Goal: Task Accomplishment & Management: Complete application form

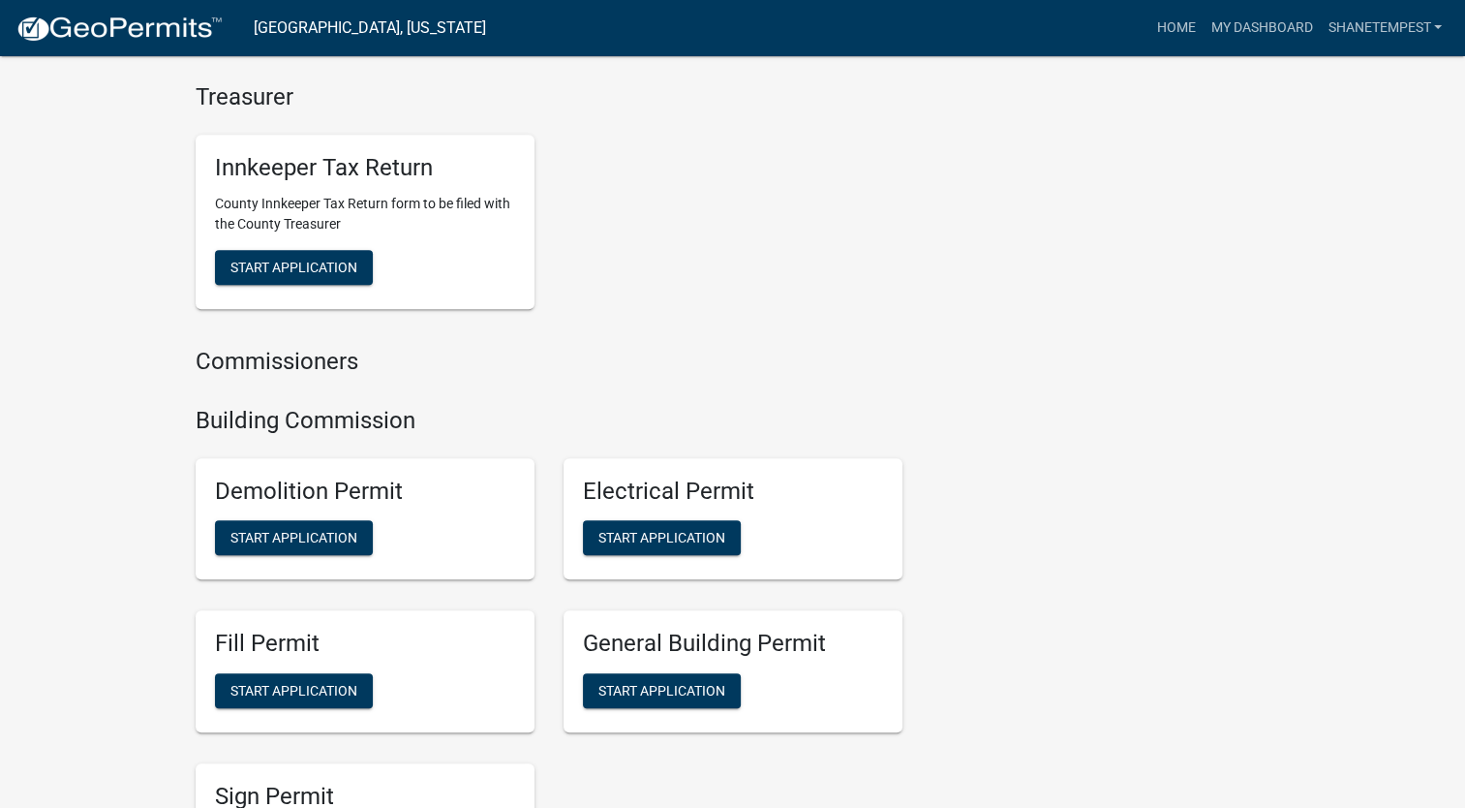
scroll to position [1065, 0]
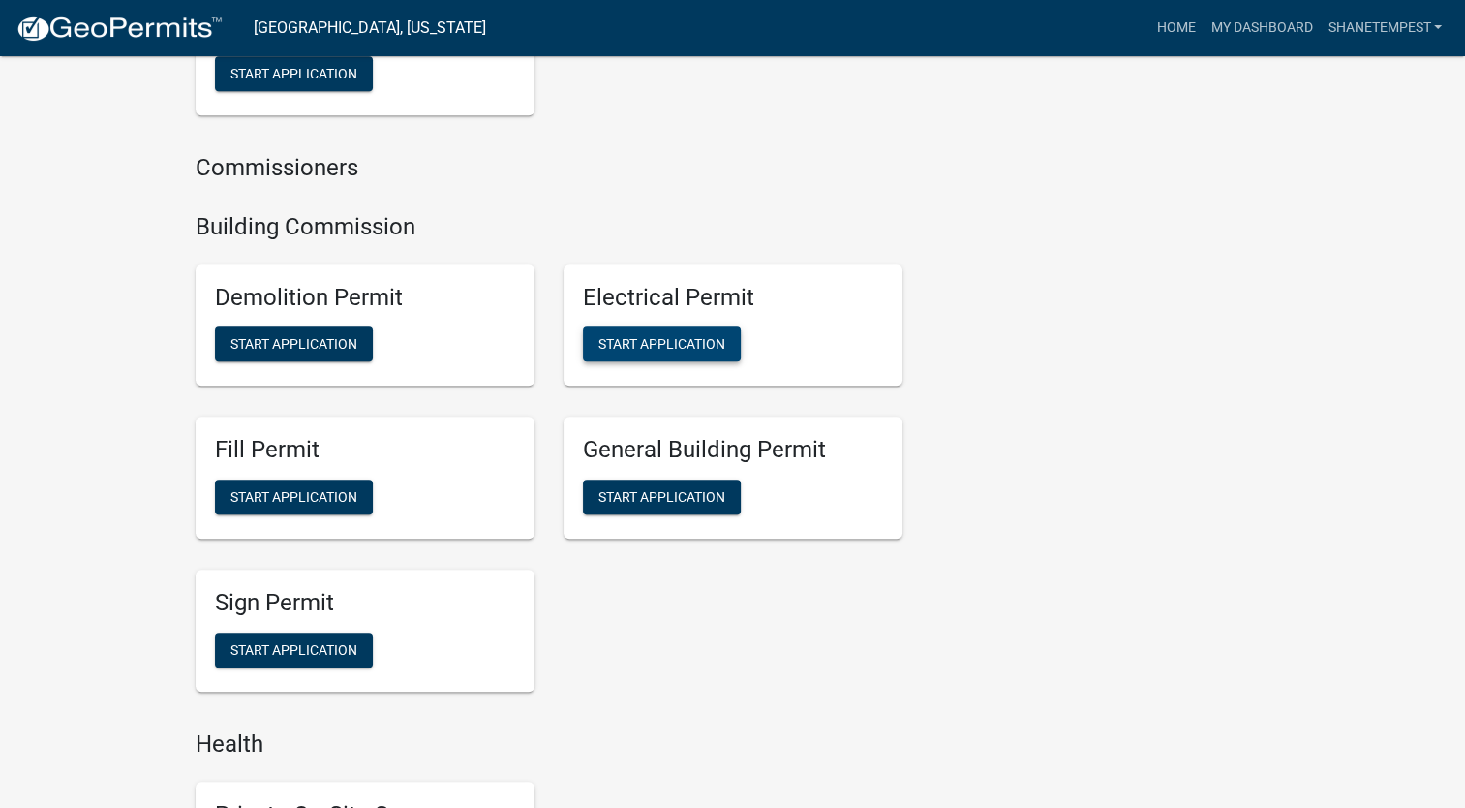
click at [683, 351] on span "Start Application" at bounding box center [662, 343] width 127 height 15
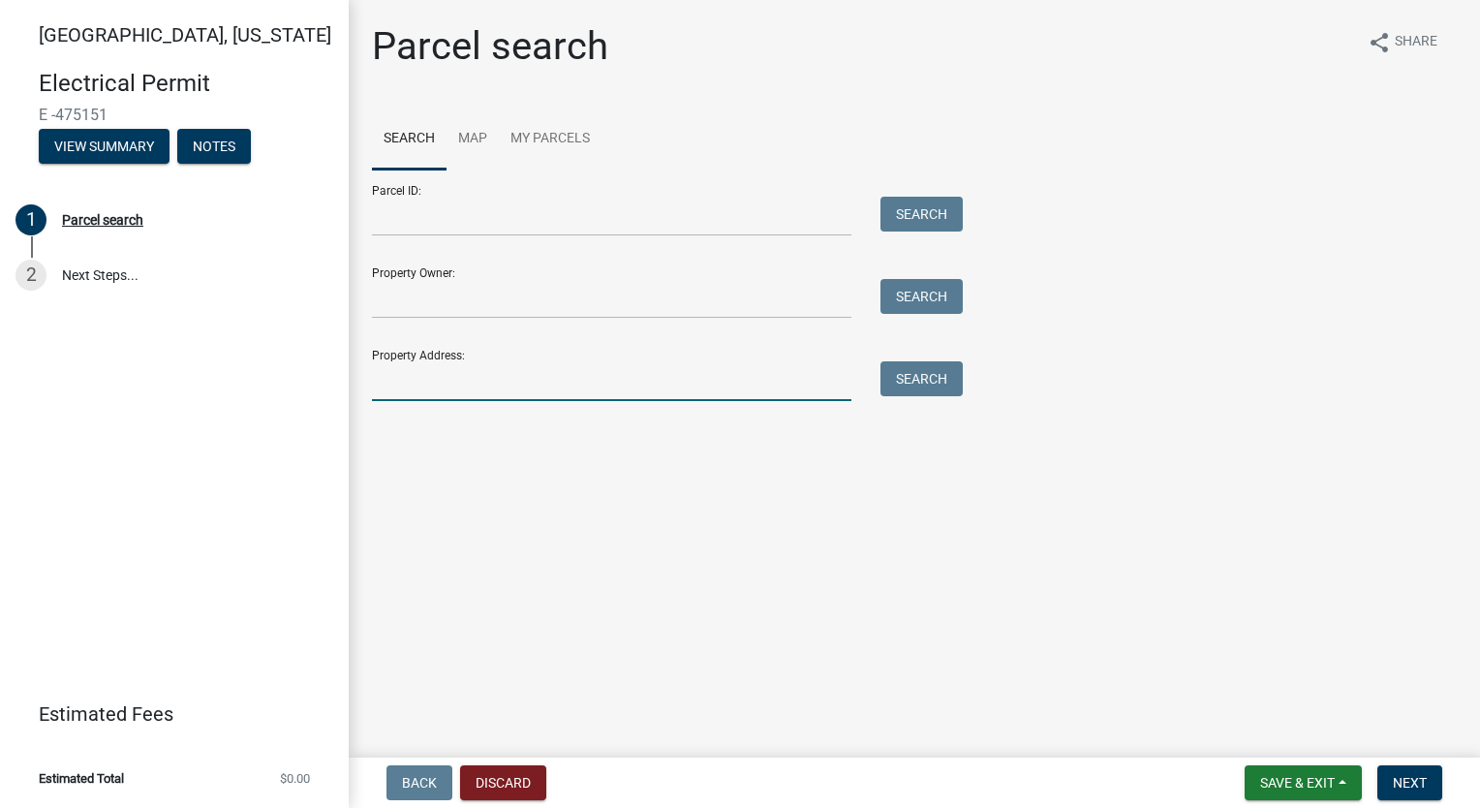
click at [647, 380] on input "Property Address:" at bounding box center [611, 381] width 479 height 40
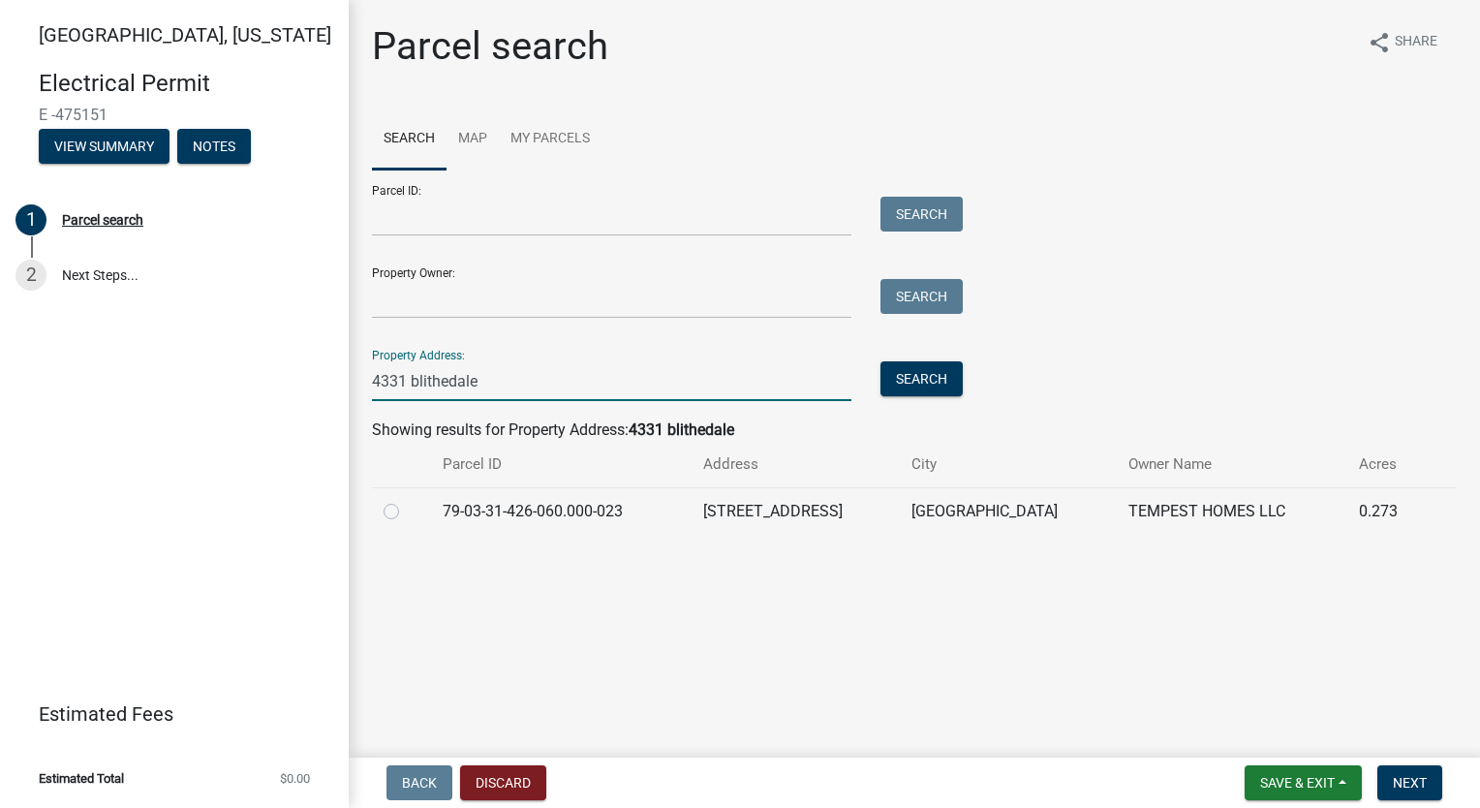
type input "4331 blithedale"
click at [407, 500] on label at bounding box center [407, 500] width 0 height 0
click at [407, 512] on input "radio" at bounding box center [413, 506] width 13 height 13
radio input "true"
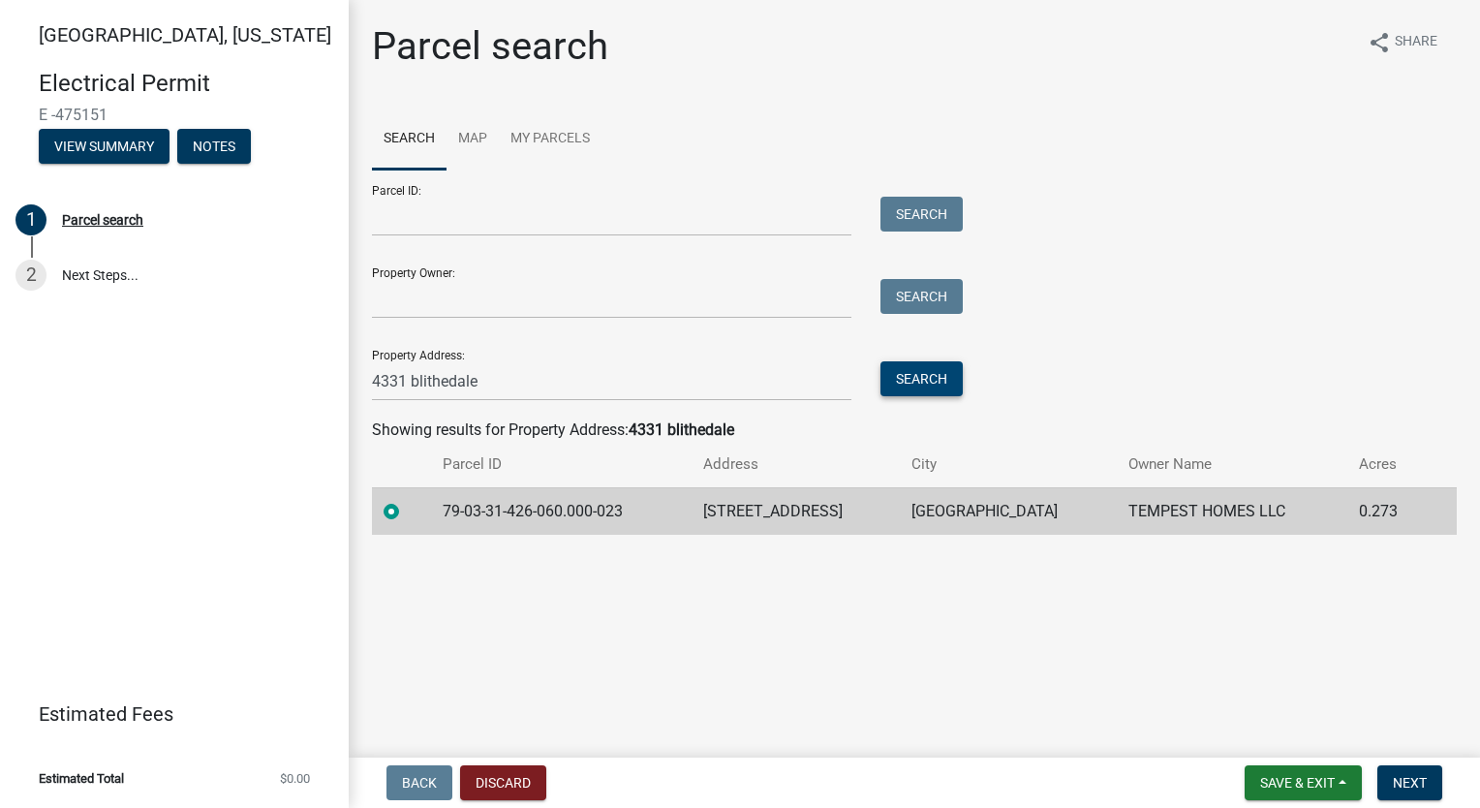
click at [928, 376] on button "Search" at bounding box center [921, 378] width 82 height 35
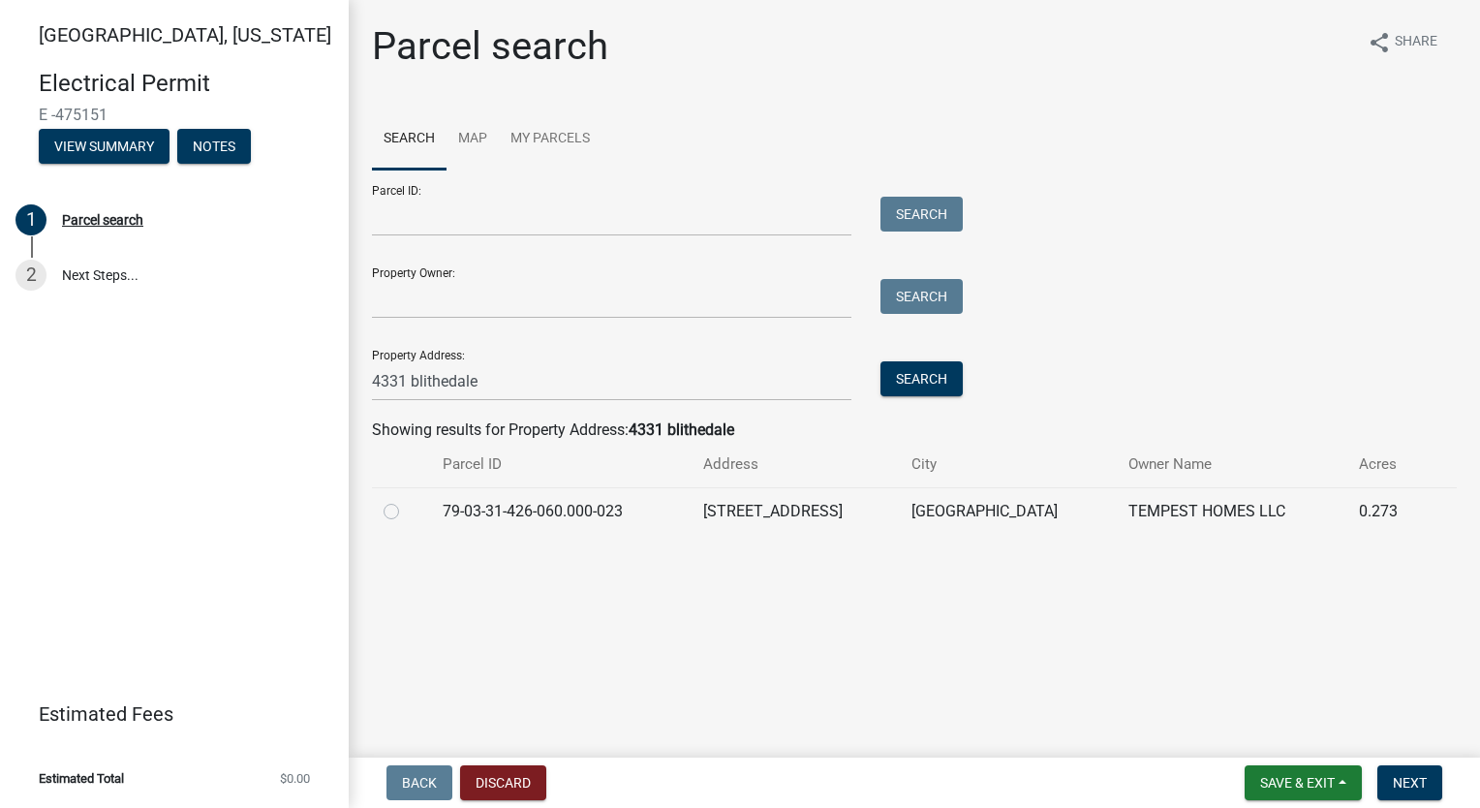
click at [387, 502] on div at bounding box center [402, 511] width 36 height 23
click at [407, 500] on label at bounding box center [407, 500] width 0 height 0
click at [407, 512] on input "radio" at bounding box center [413, 506] width 13 height 13
radio input "true"
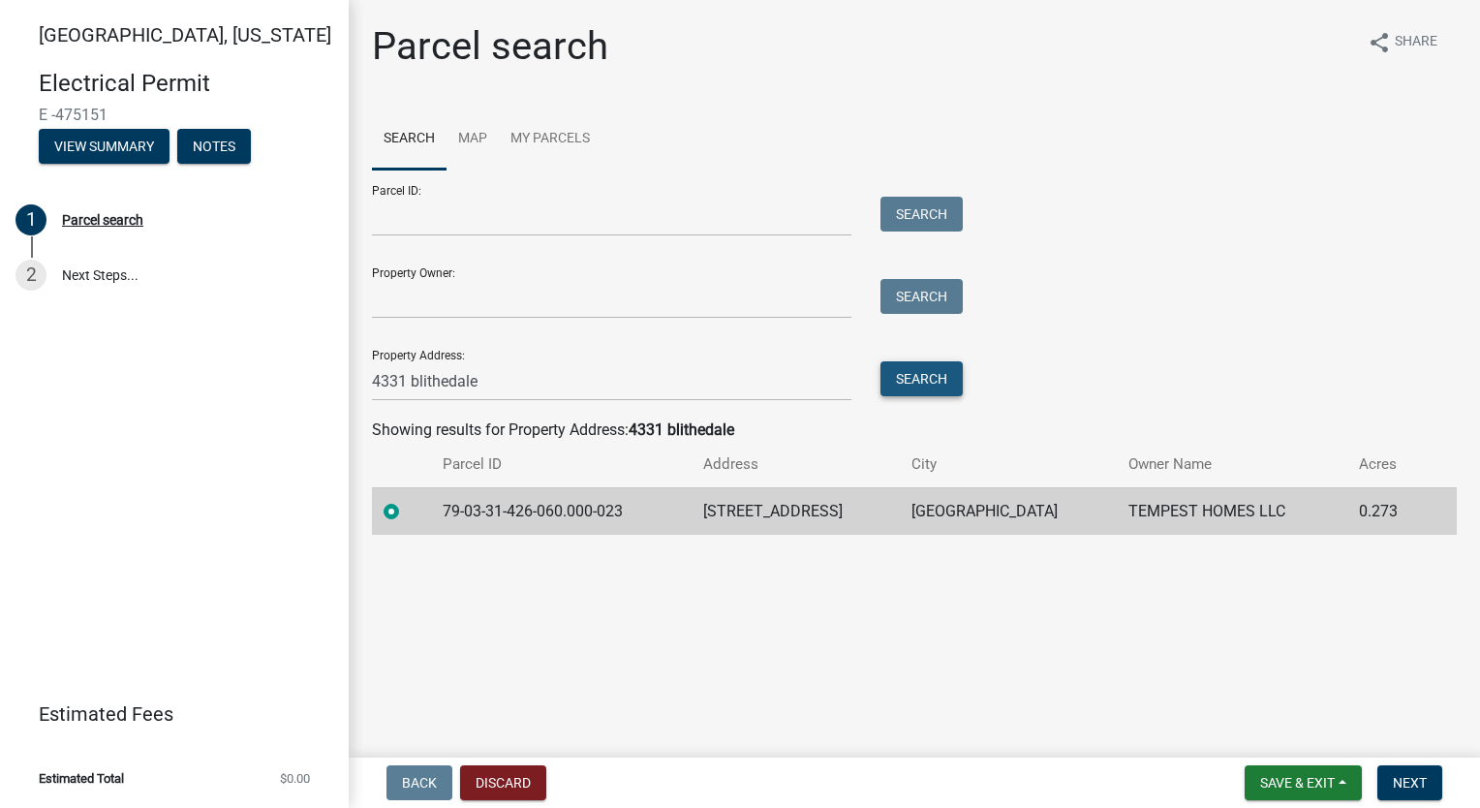
click at [915, 387] on button "Search" at bounding box center [921, 378] width 82 height 35
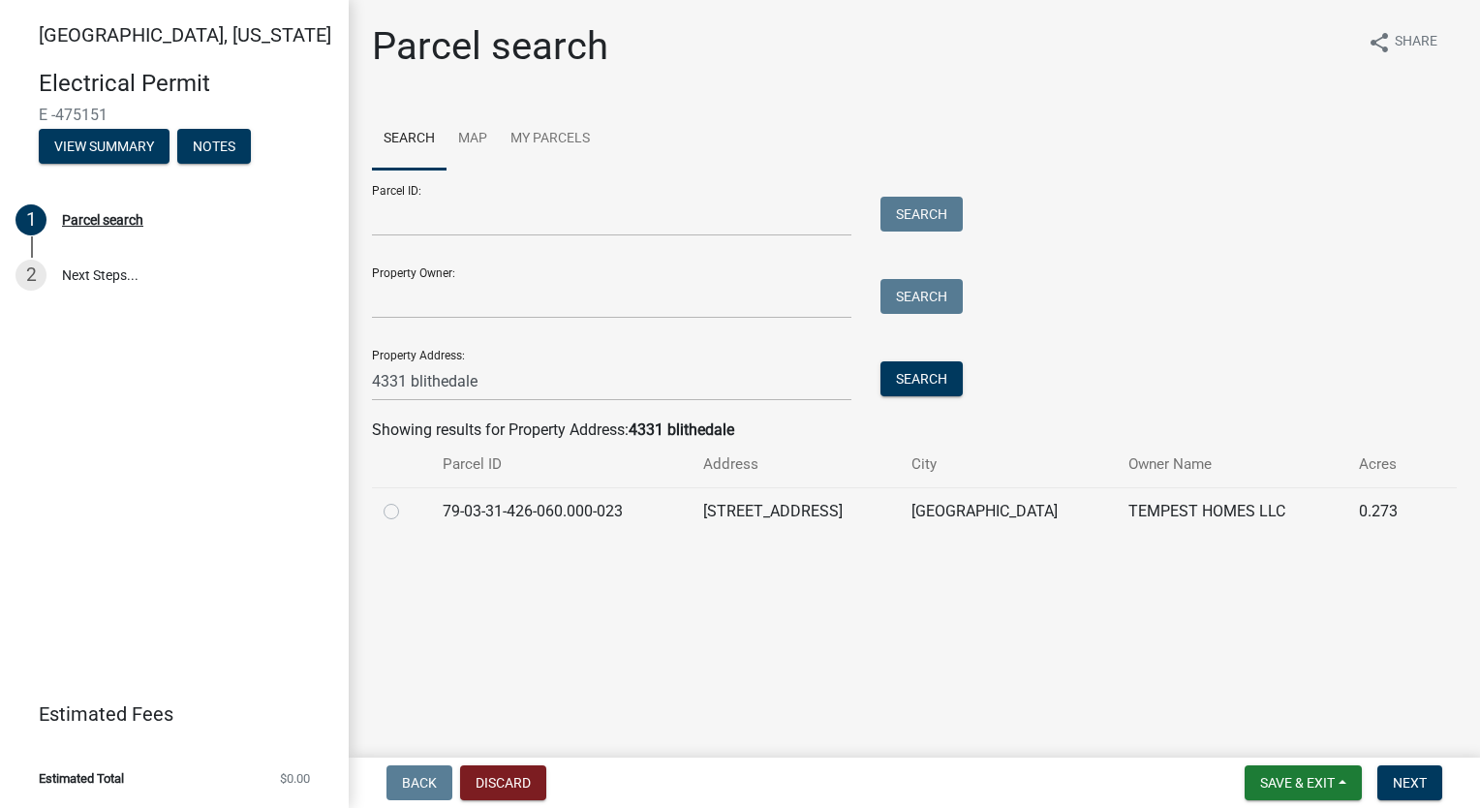
click at [407, 500] on label at bounding box center [407, 500] width 0 height 0
click at [407, 508] on input "radio" at bounding box center [413, 506] width 13 height 13
radio input "true"
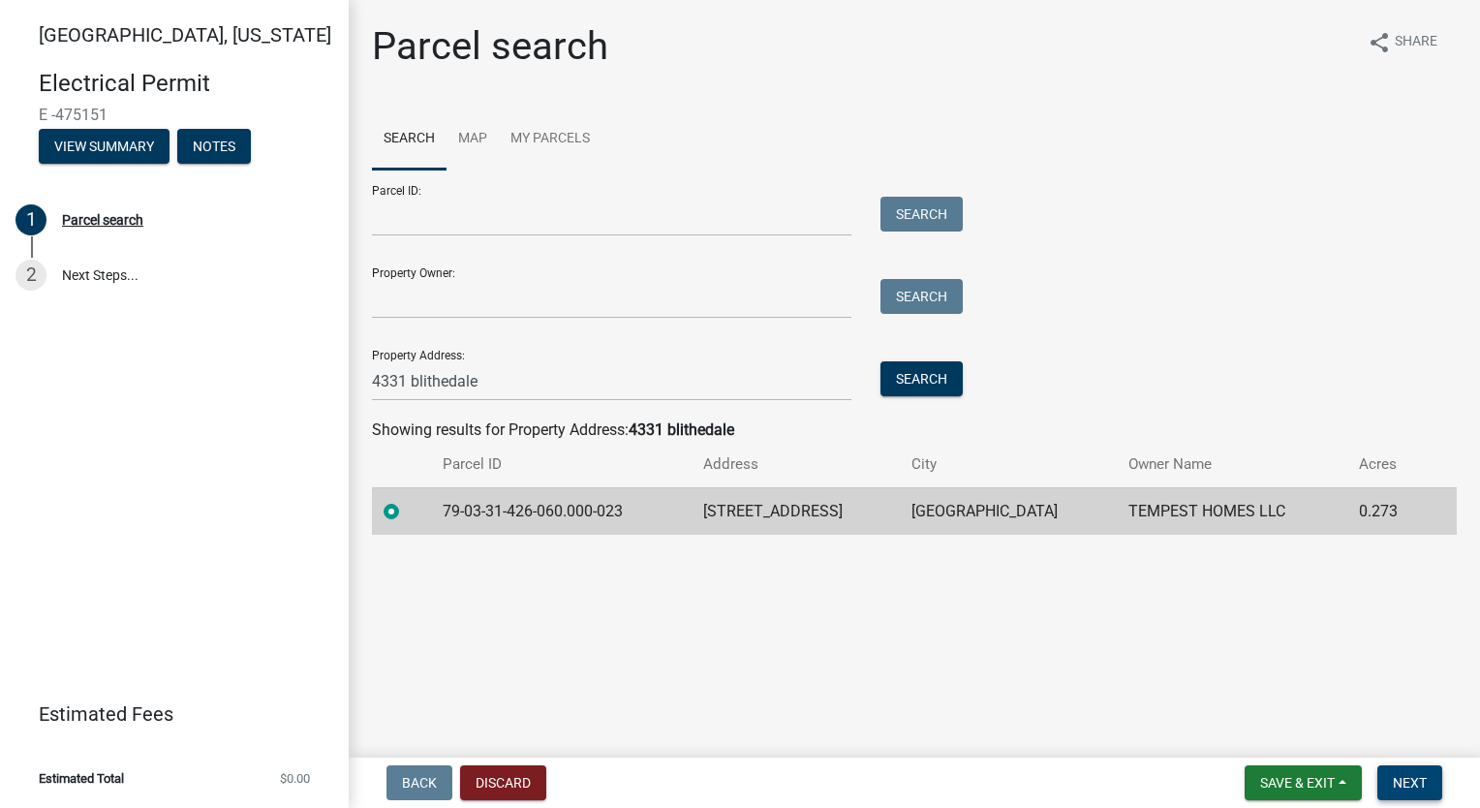
click at [1407, 772] on button "Next" at bounding box center [1409, 782] width 65 height 35
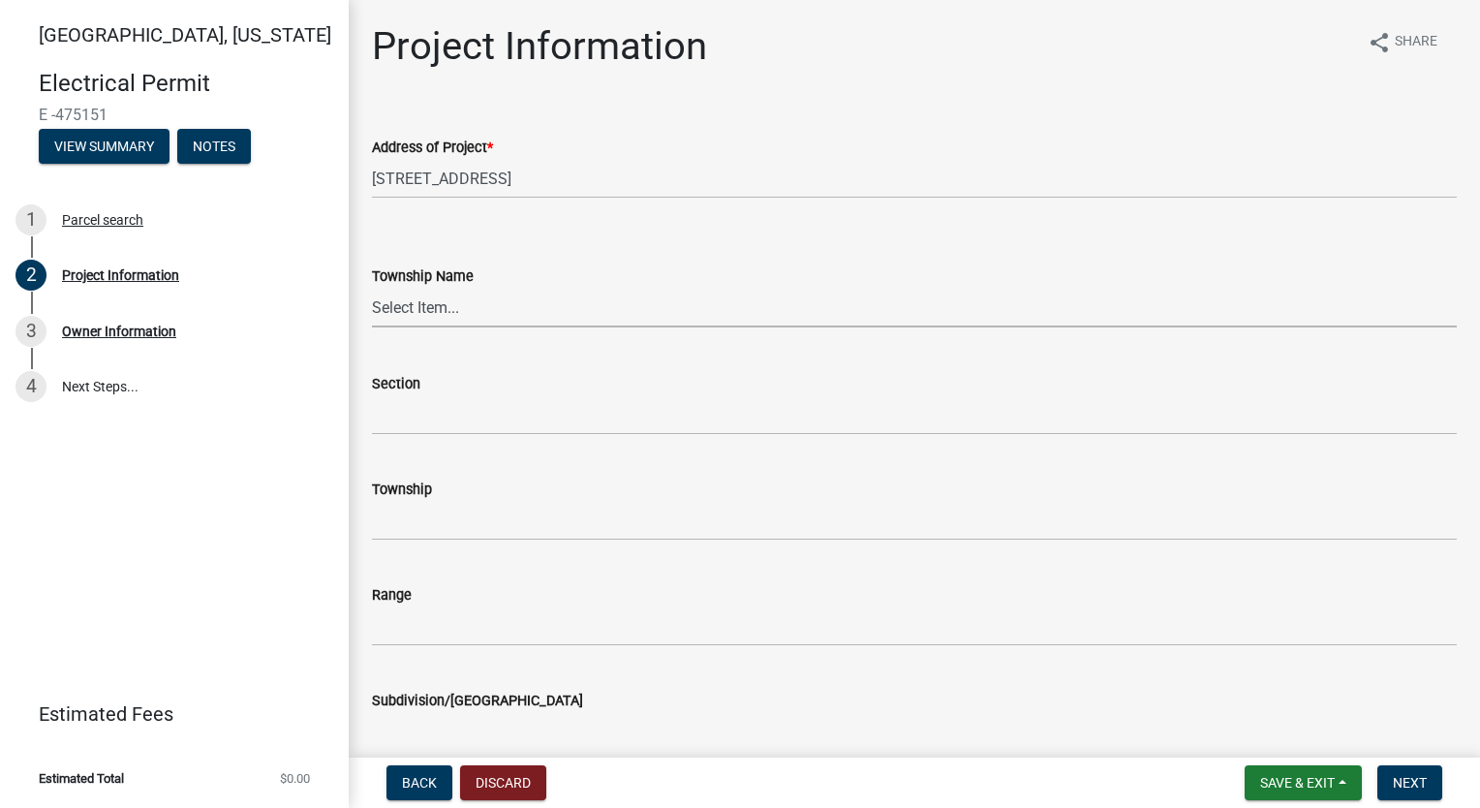
click at [439, 308] on select "Select Item... [PERSON_NAME] [PERSON_NAME] [GEOGRAPHIC_DATA][PERSON_NAME] Tippe…" at bounding box center [914, 308] width 1085 height 40
click at [511, 296] on select "Select Item... [PERSON_NAME] [PERSON_NAME] [GEOGRAPHIC_DATA][PERSON_NAME] Tippe…" at bounding box center [914, 308] width 1085 height 40
click at [372, 288] on select "Select Item... [PERSON_NAME] [PERSON_NAME] [GEOGRAPHIC_DATA][PERSON_NAME] Tippe…" at bounding box center [914, 308] width 1085 height 40
select select "f62e9ec7-2ce1-40c9-9d70-ac6e7ddc5d7c"
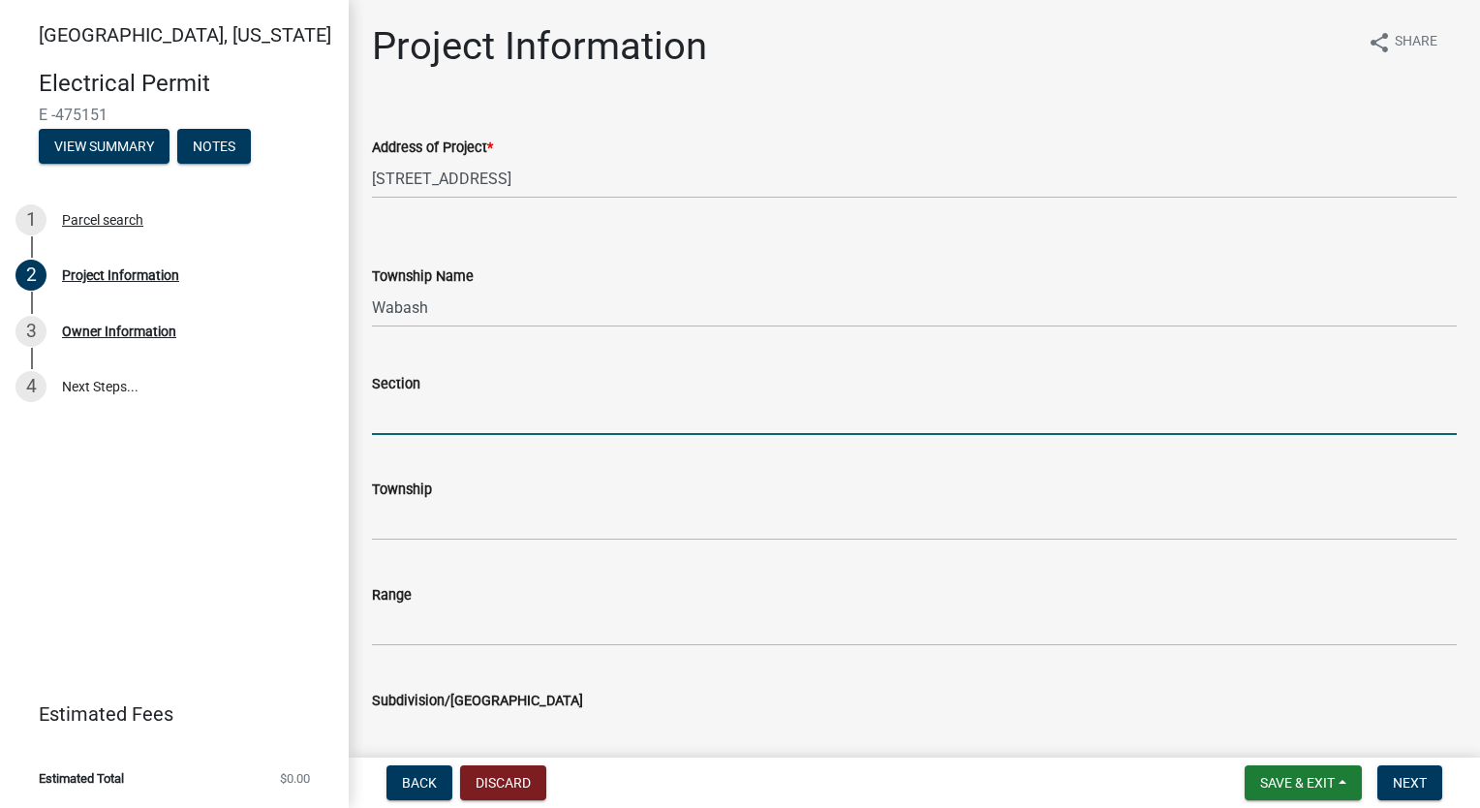
click at [515, 414] on input "Section" at bounding box center [914, 415] width 1085 height 40
click at [486, 533] on input "Township" at bounding box center [914, 521] width 1085 height 40
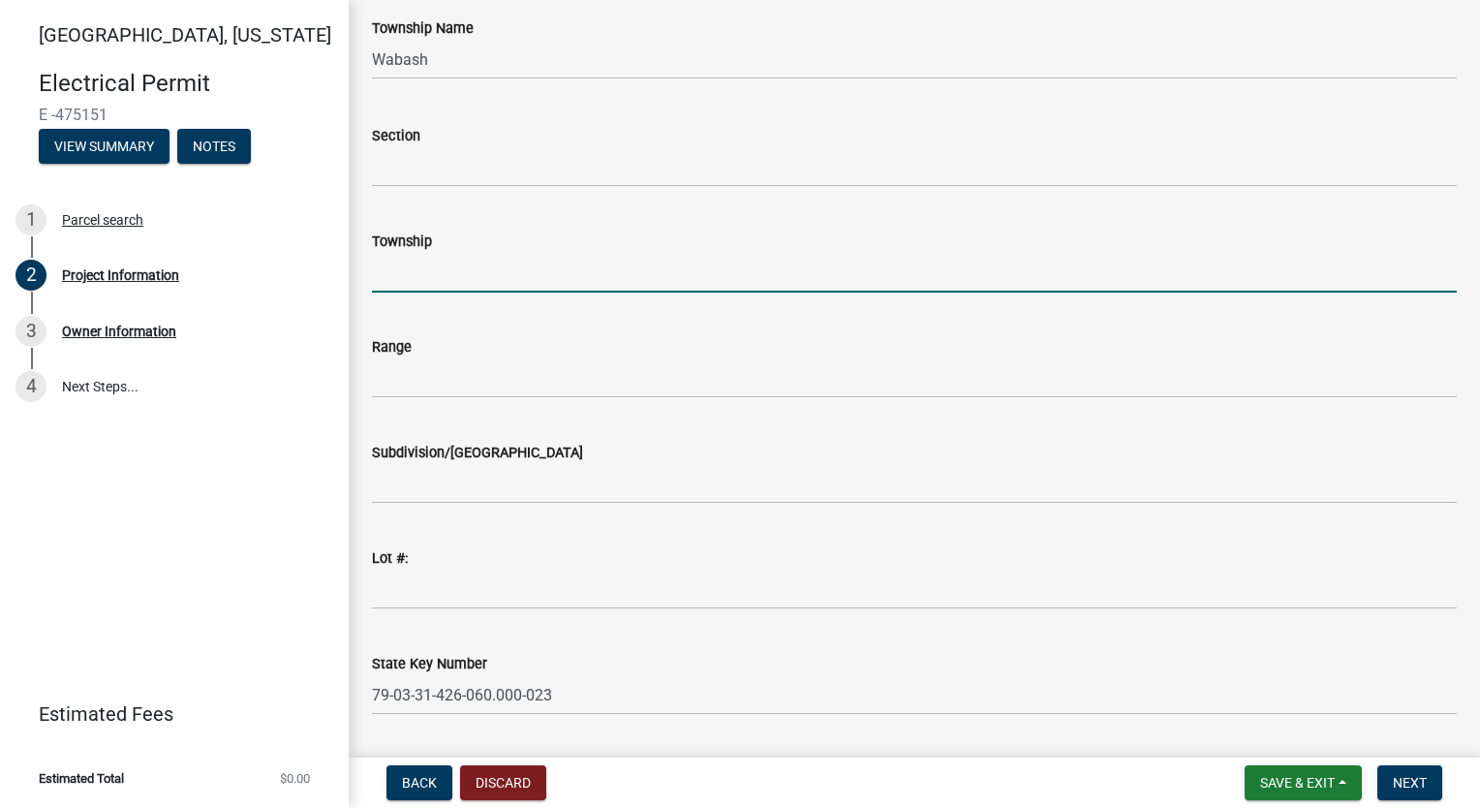
scroll to position [291, 0]
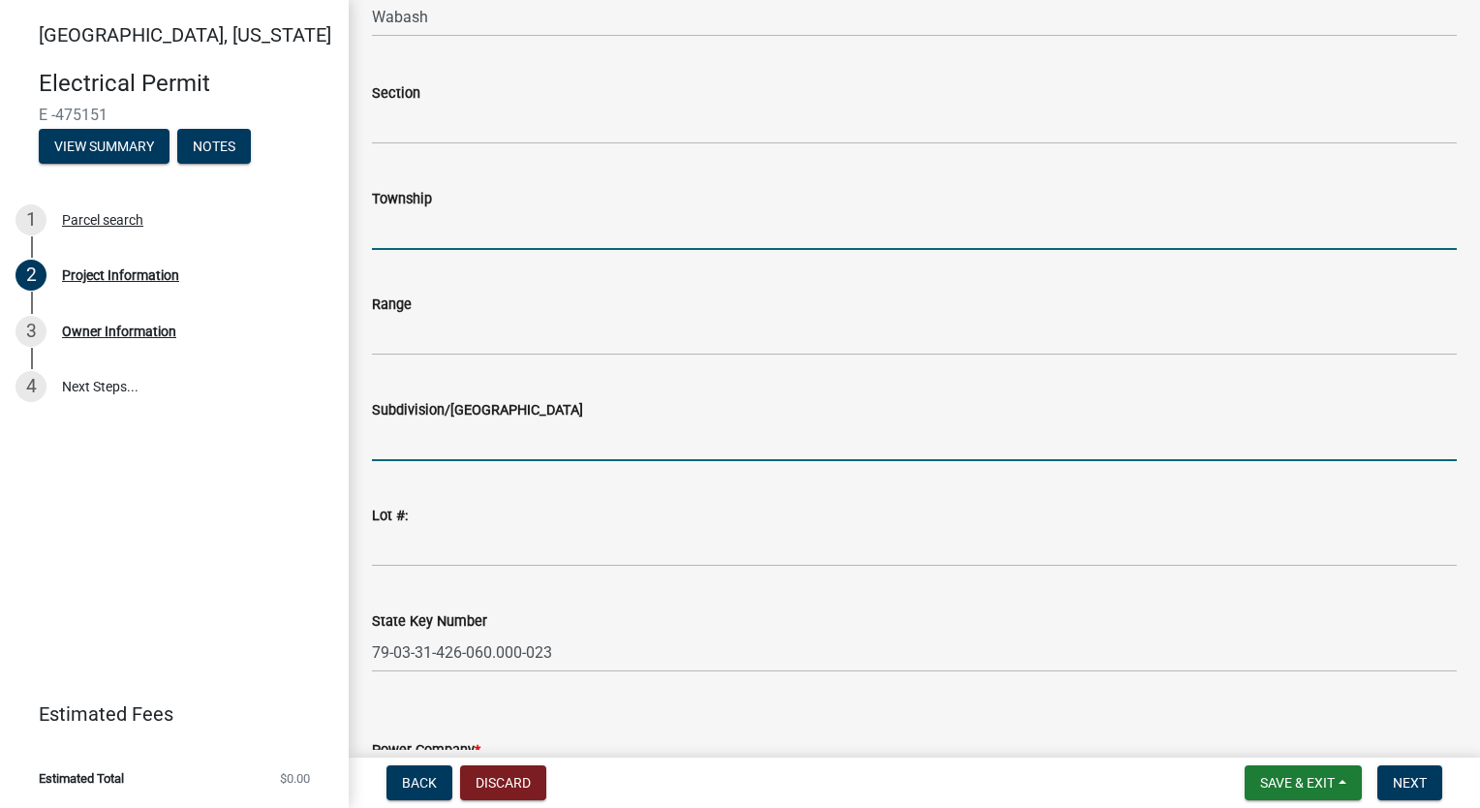
click at [487, 441] on input "Subdivision/[GEOGRAPHIC_DATA]" at bounding box center [914, 441] width 1085 height 40
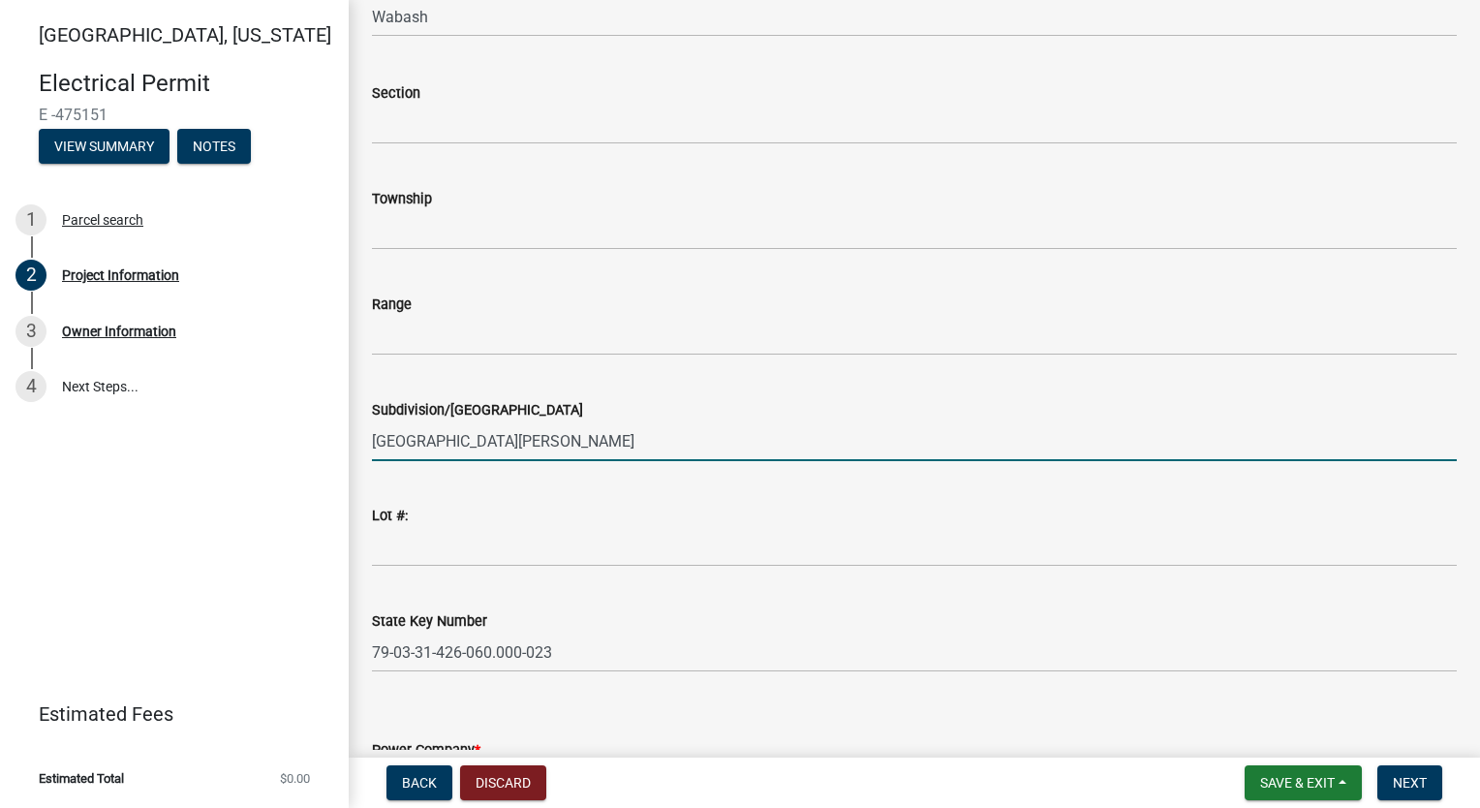
type input "[GEOGRAPHIC_DATA][PERSON_NAME]"
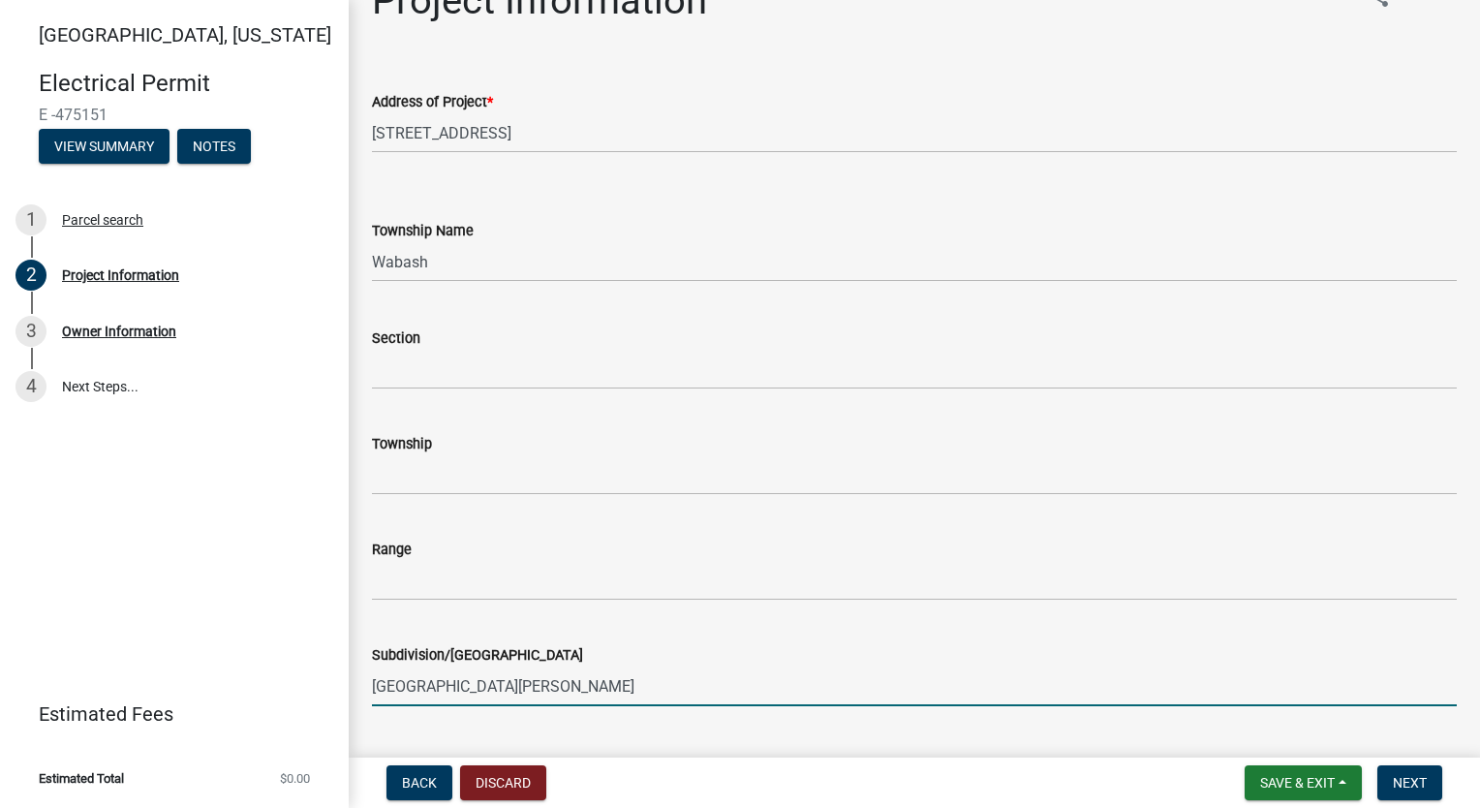
scroll to position [0, 0]
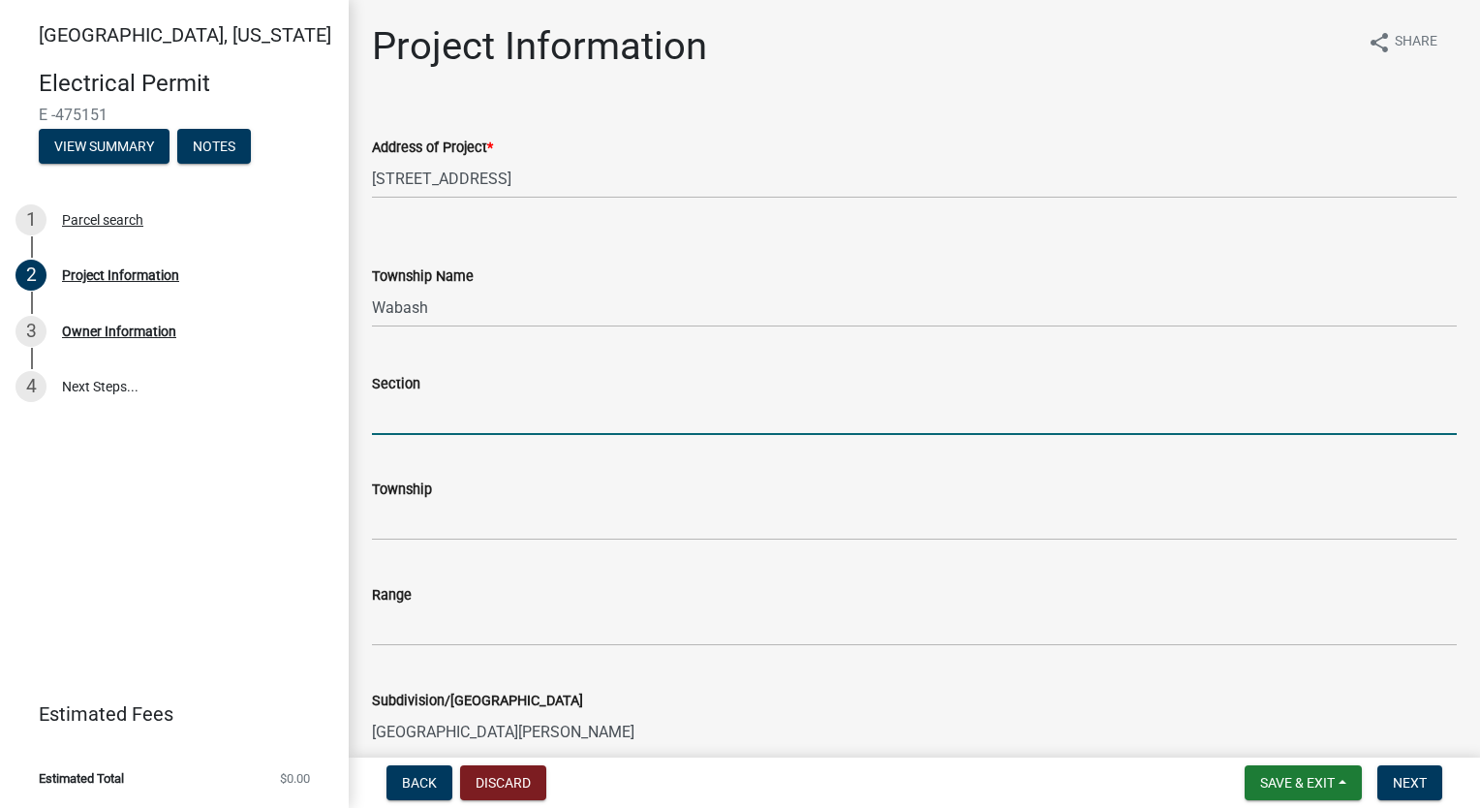
click at [556, 416] on input "Section" at bounding box center [914, 415] width 1085 height 40
type input "31"
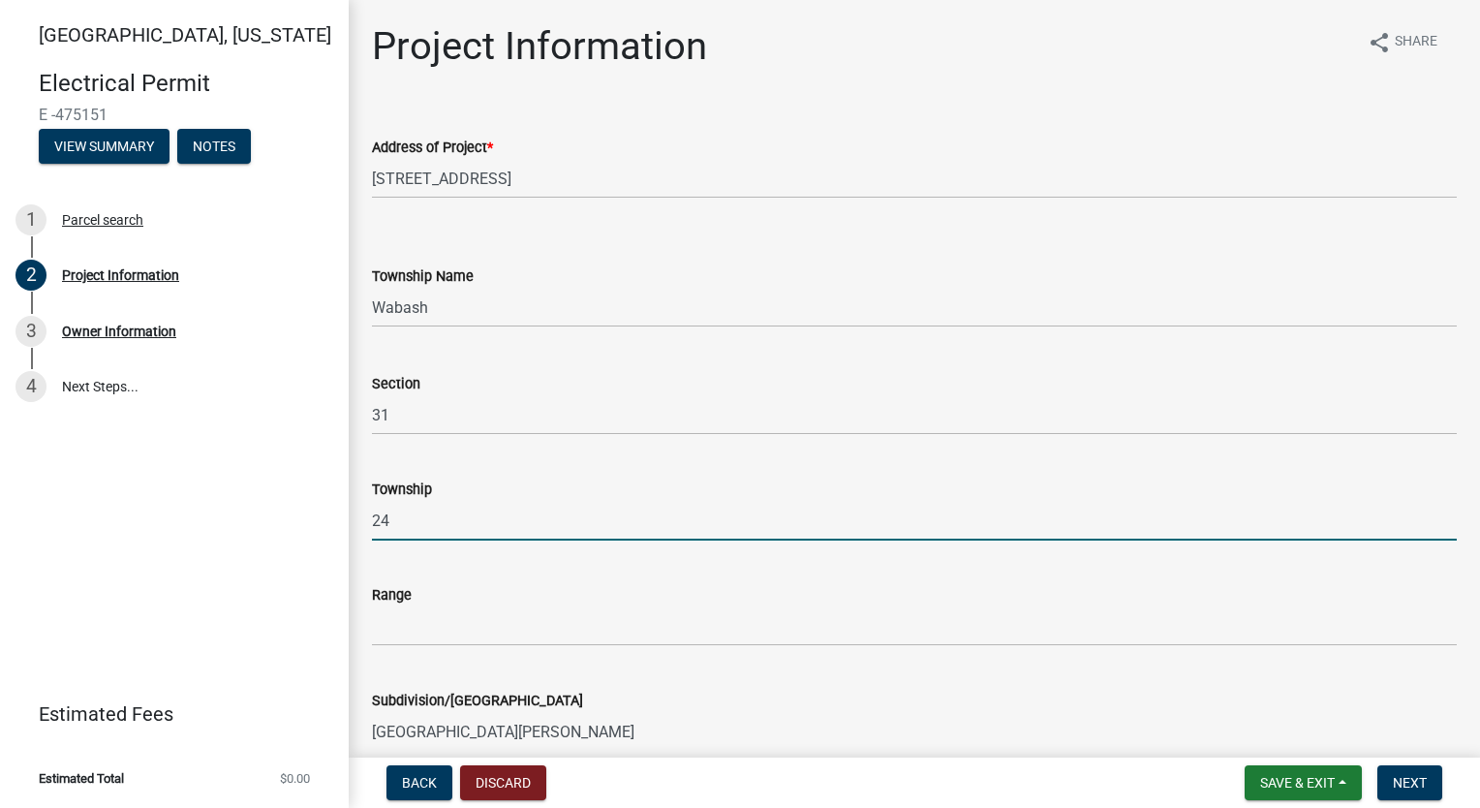
type input "24"
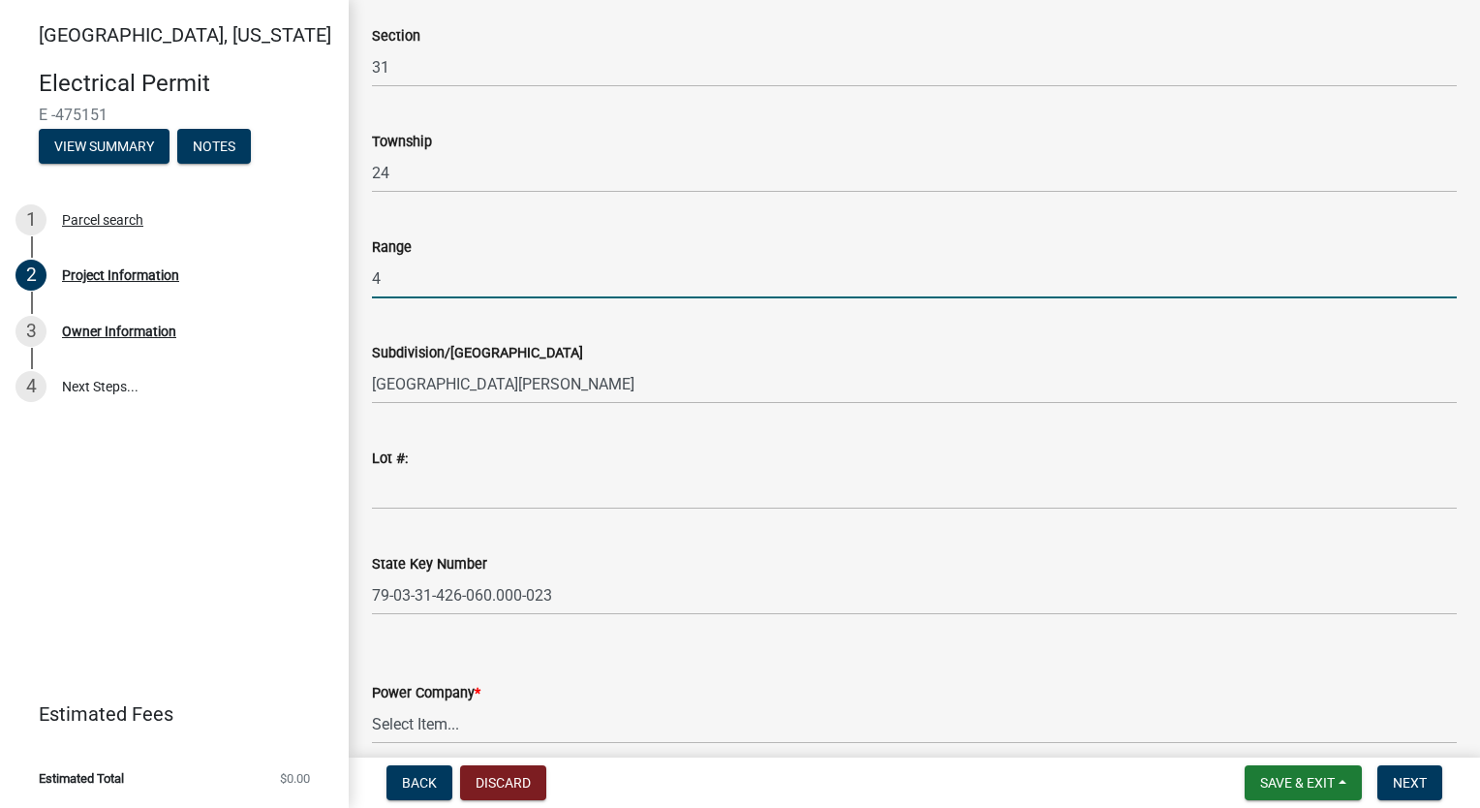
scroll to position [387, 0]
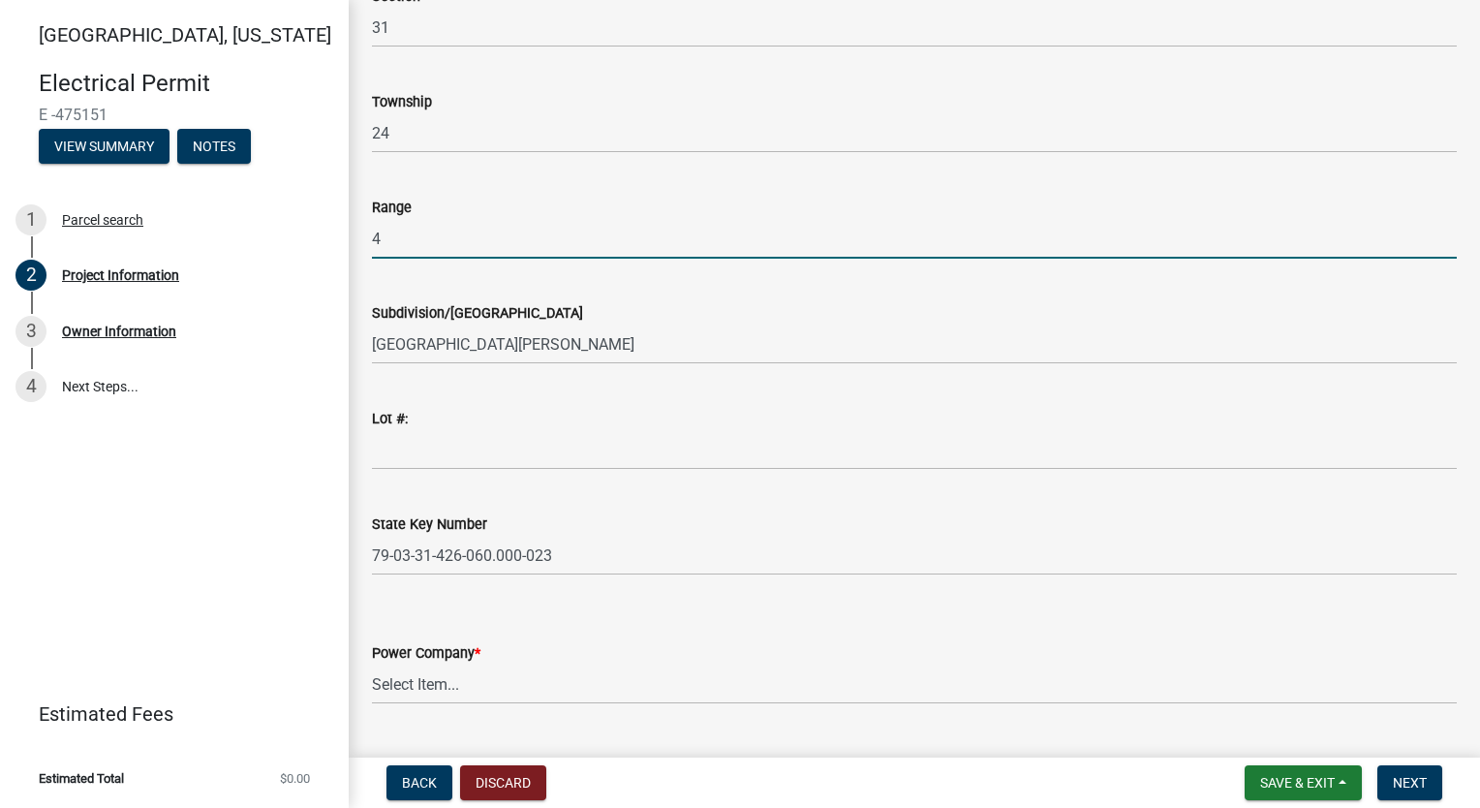
type input "4"
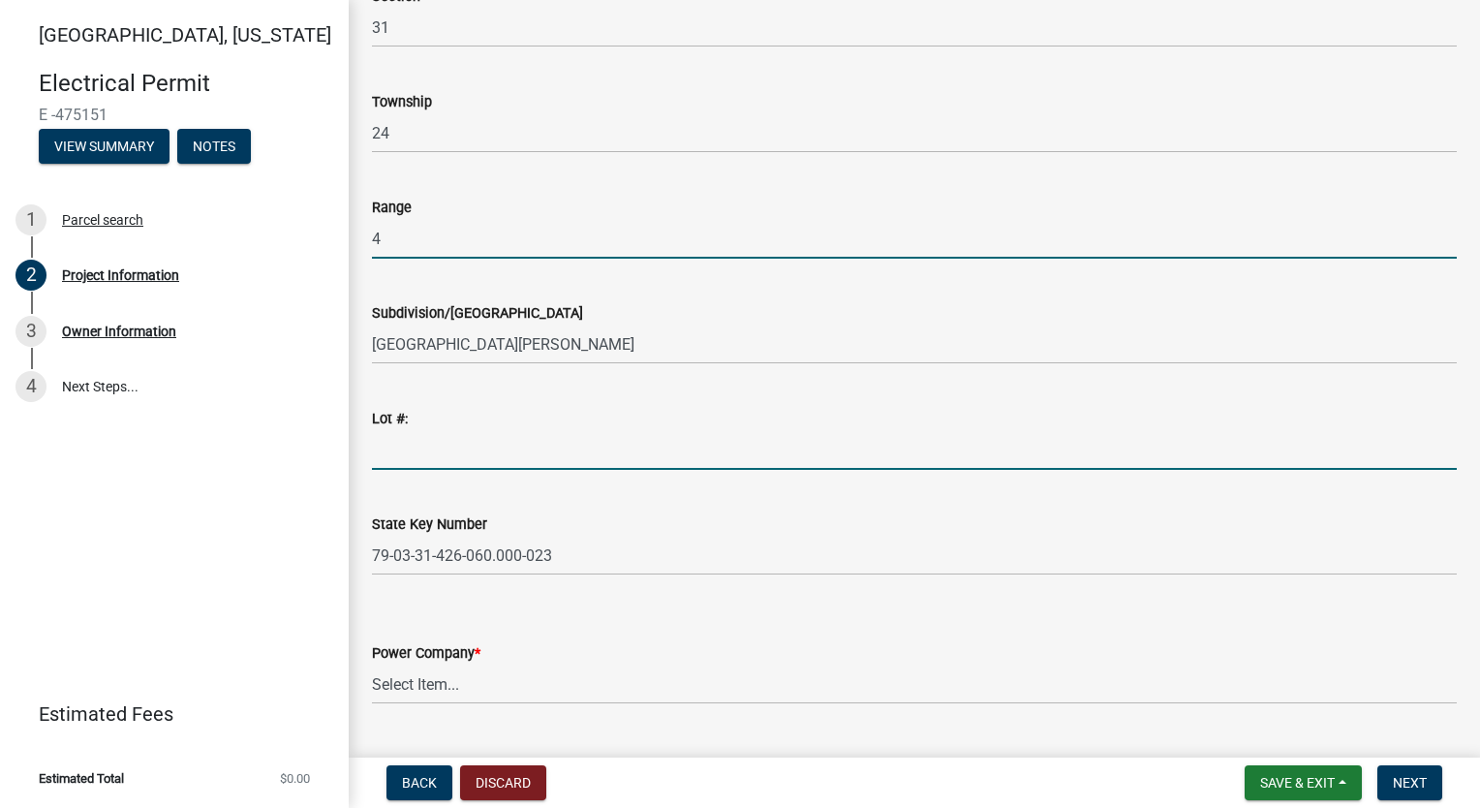
click at [514, 447] on input "Lot #:" at bounding box center [914, 450] width 1085 height 40
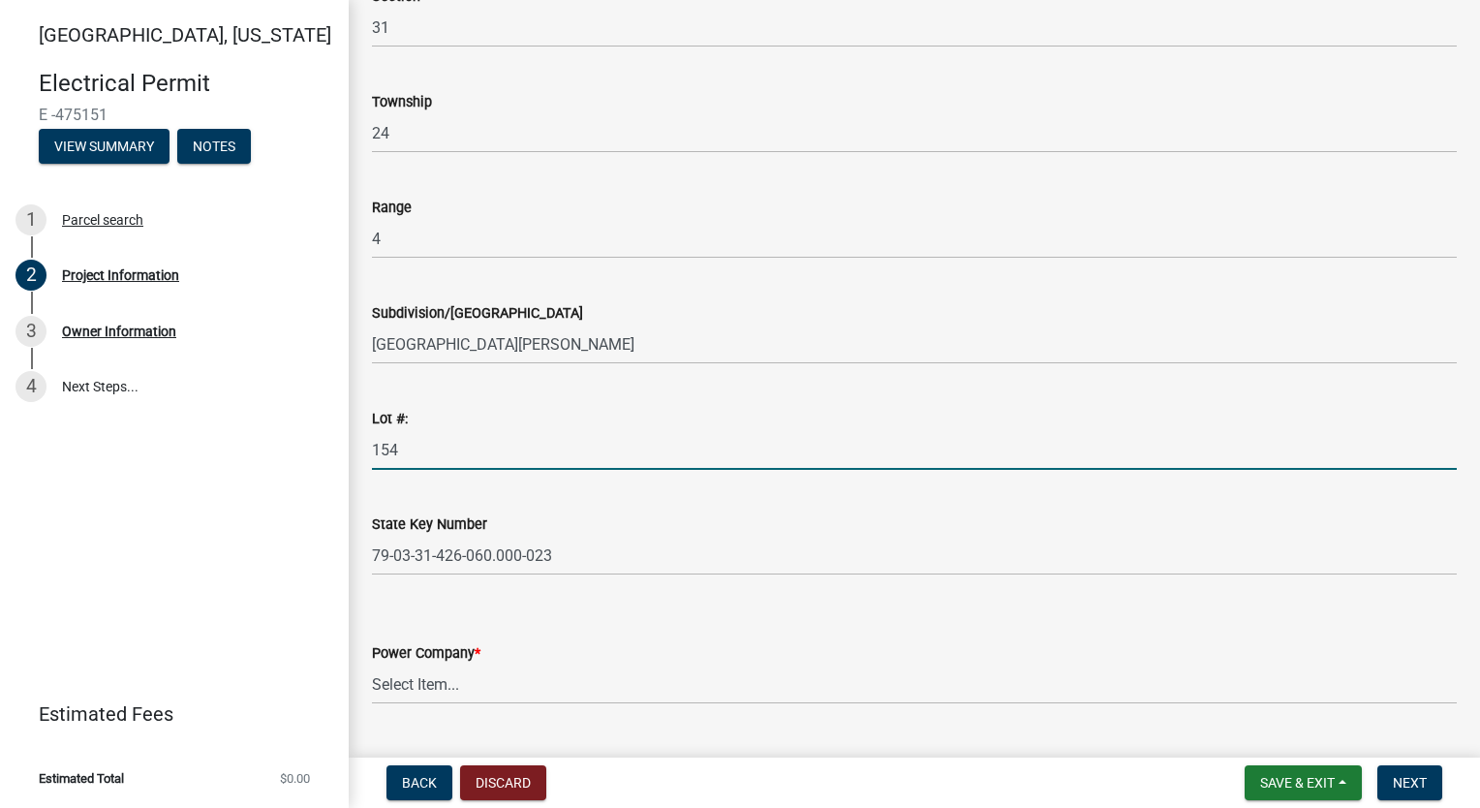
scroll to position [581, 0]
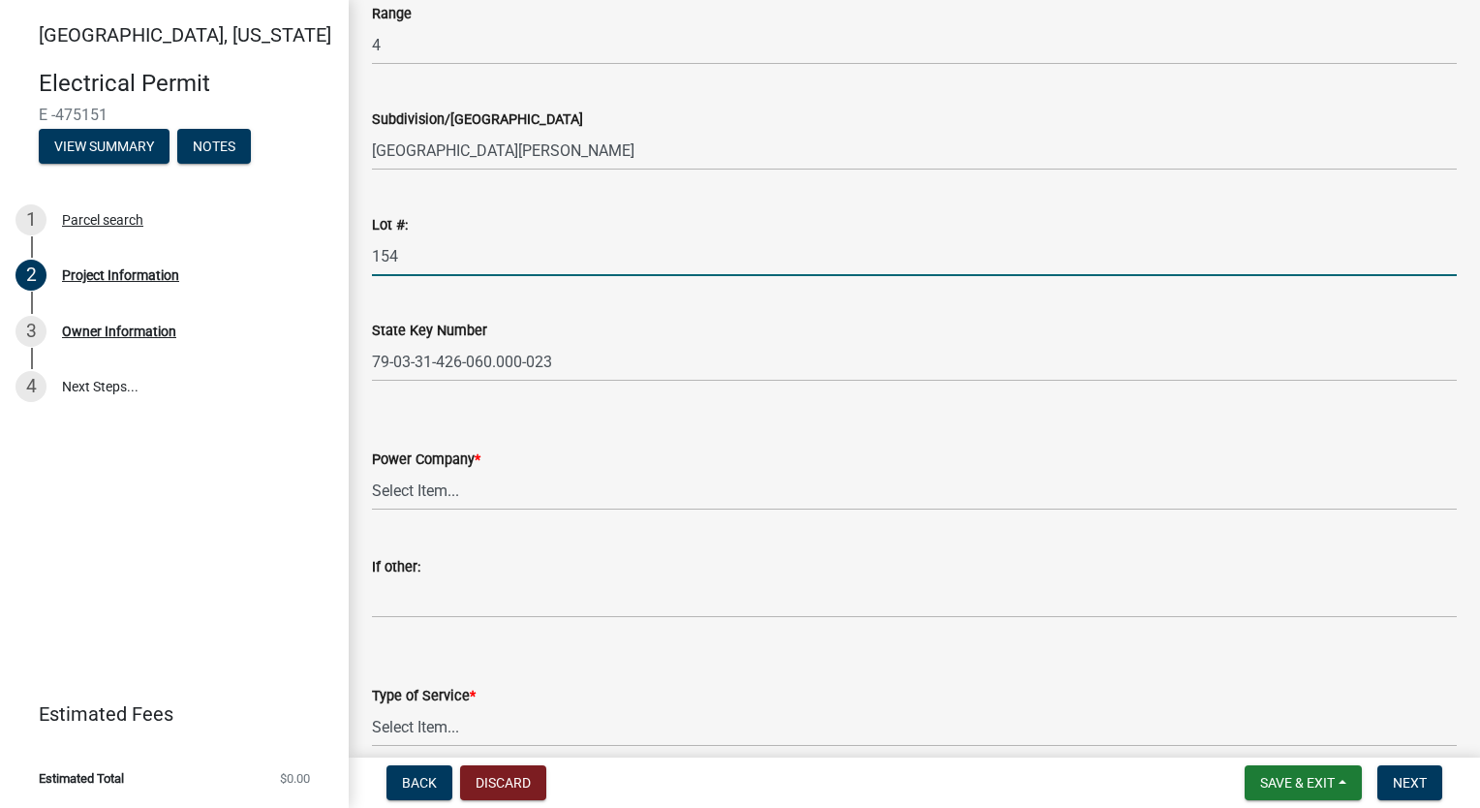
type input "154"
click at [465, 494] on select "Select Item... Duke Tipmont Other" at bounding box center [914, 491] width 1085 height 40
click at [372, 471] on select "Select Item... Duke Tipmont Other" at bounding box center [914, 491] width 1085 height 40
select select "52e3835b-3e26-436b-bdf9-674eefdf395e"
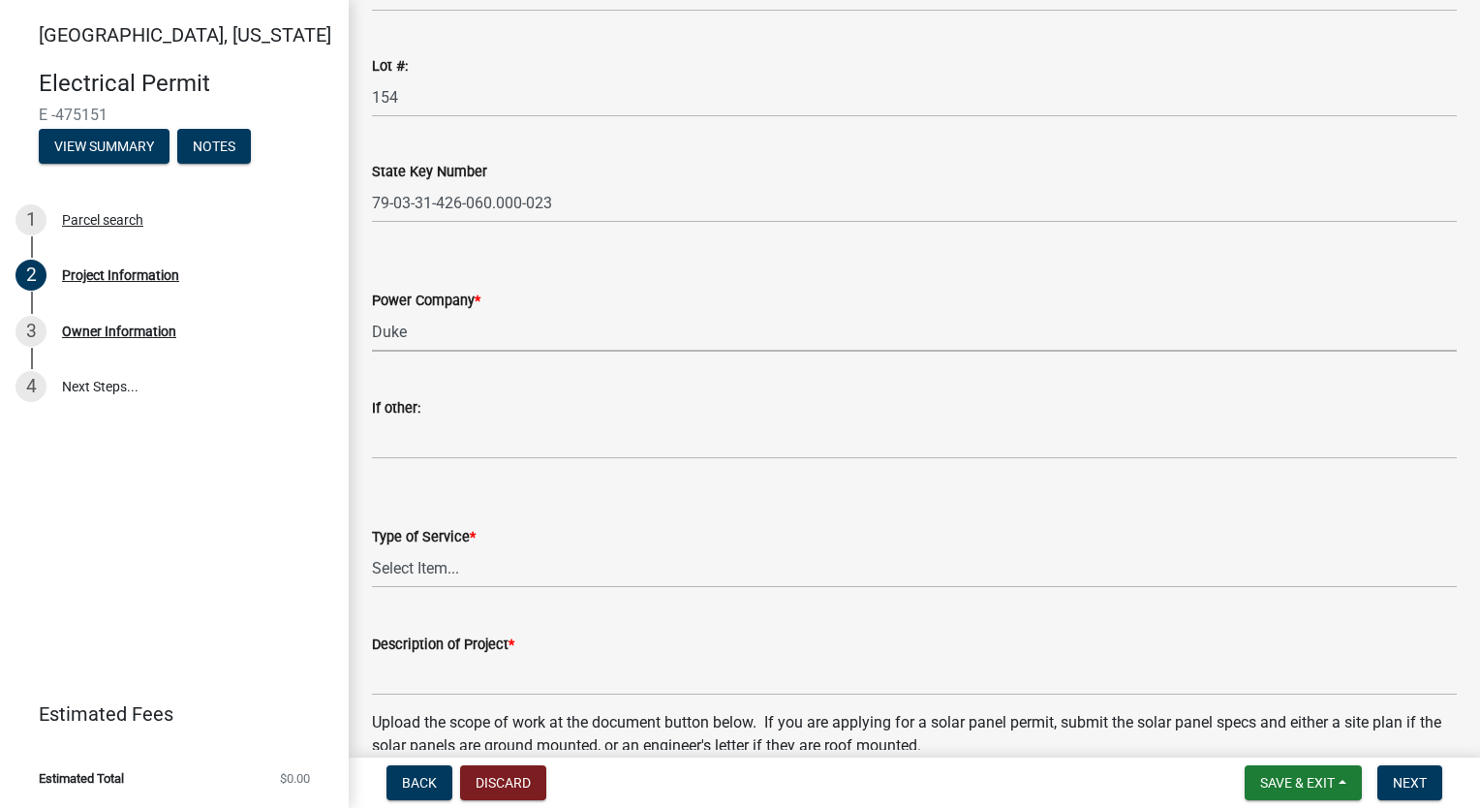
scroll to position [775, 0]
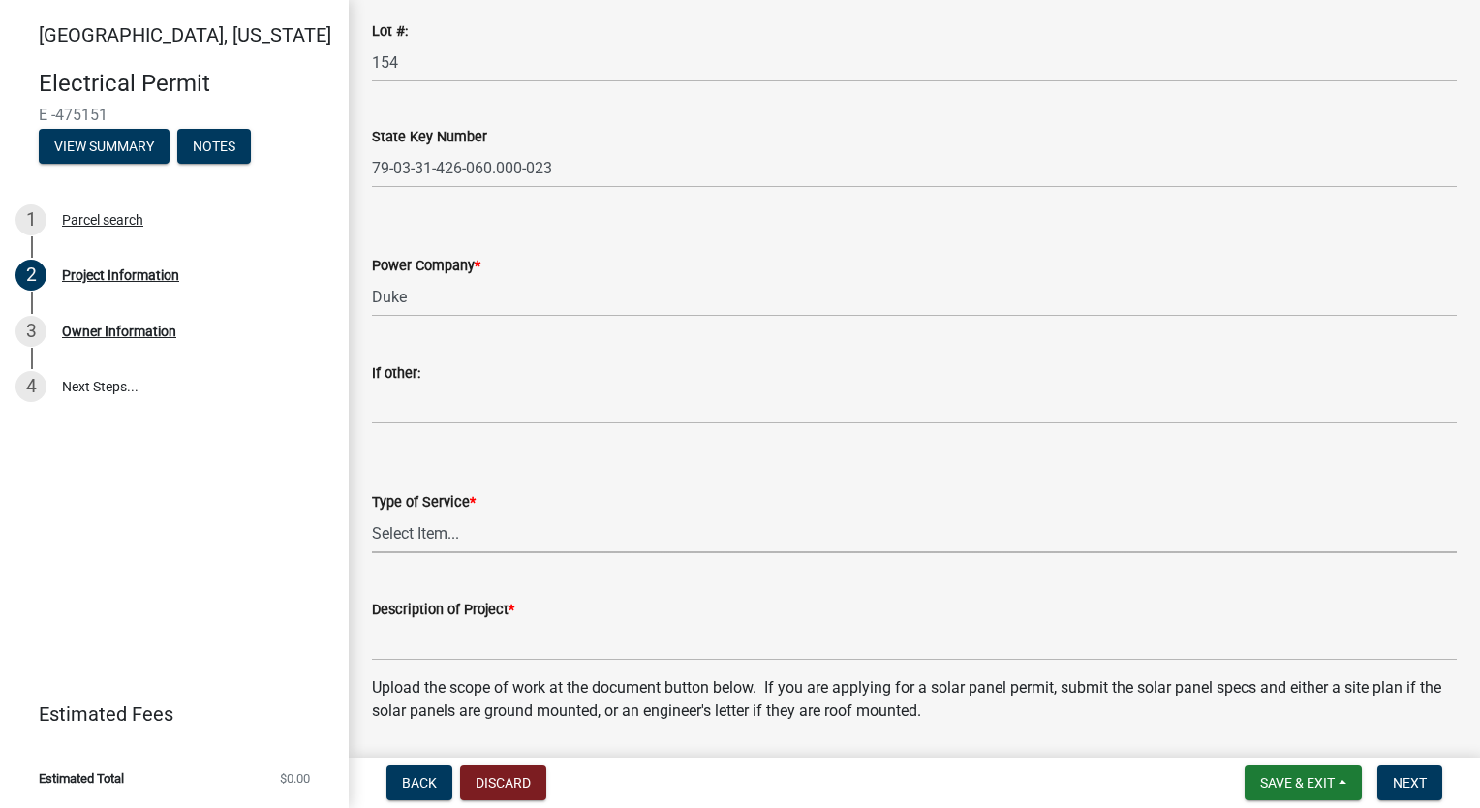
click at [531, 534] on select "Select Item... New Upgrade Repair Re-energize Solar Panel Other" at bounding box center [914, 533] width 1085 height 40
click at [372, 513] on select "Select Item... New Upgrade Repair Re-energize Solar Panel Other" at bounding box center [914, 533] width 1085 height 40
select select "79f1c8ed-60f8-424e-a4df-67c58382a365"
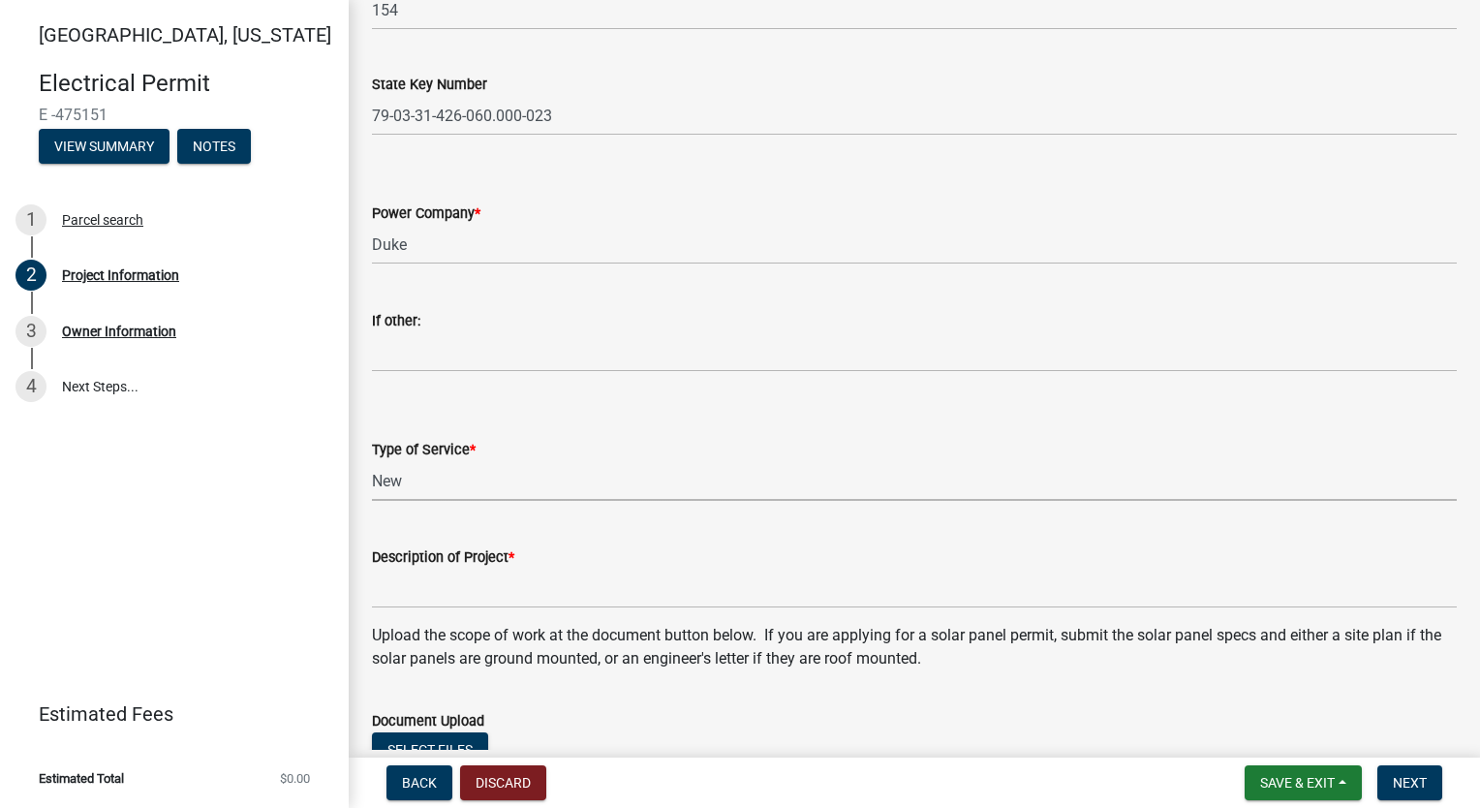
scroll to position [872, 0]
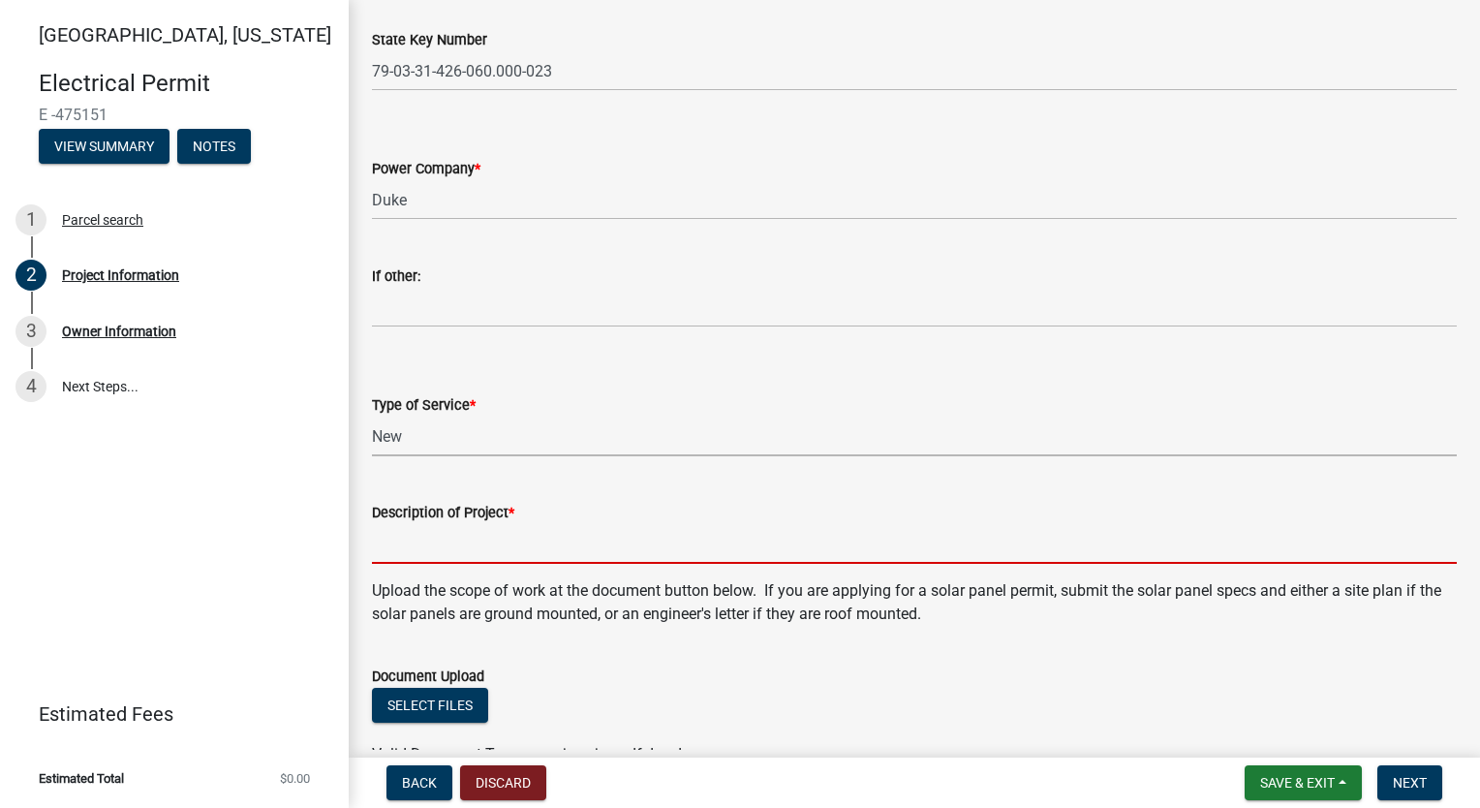
click at [508, 546] on input "Description of Project *" at bounding box center [914, 544] width 1085 height 40
type input "A"
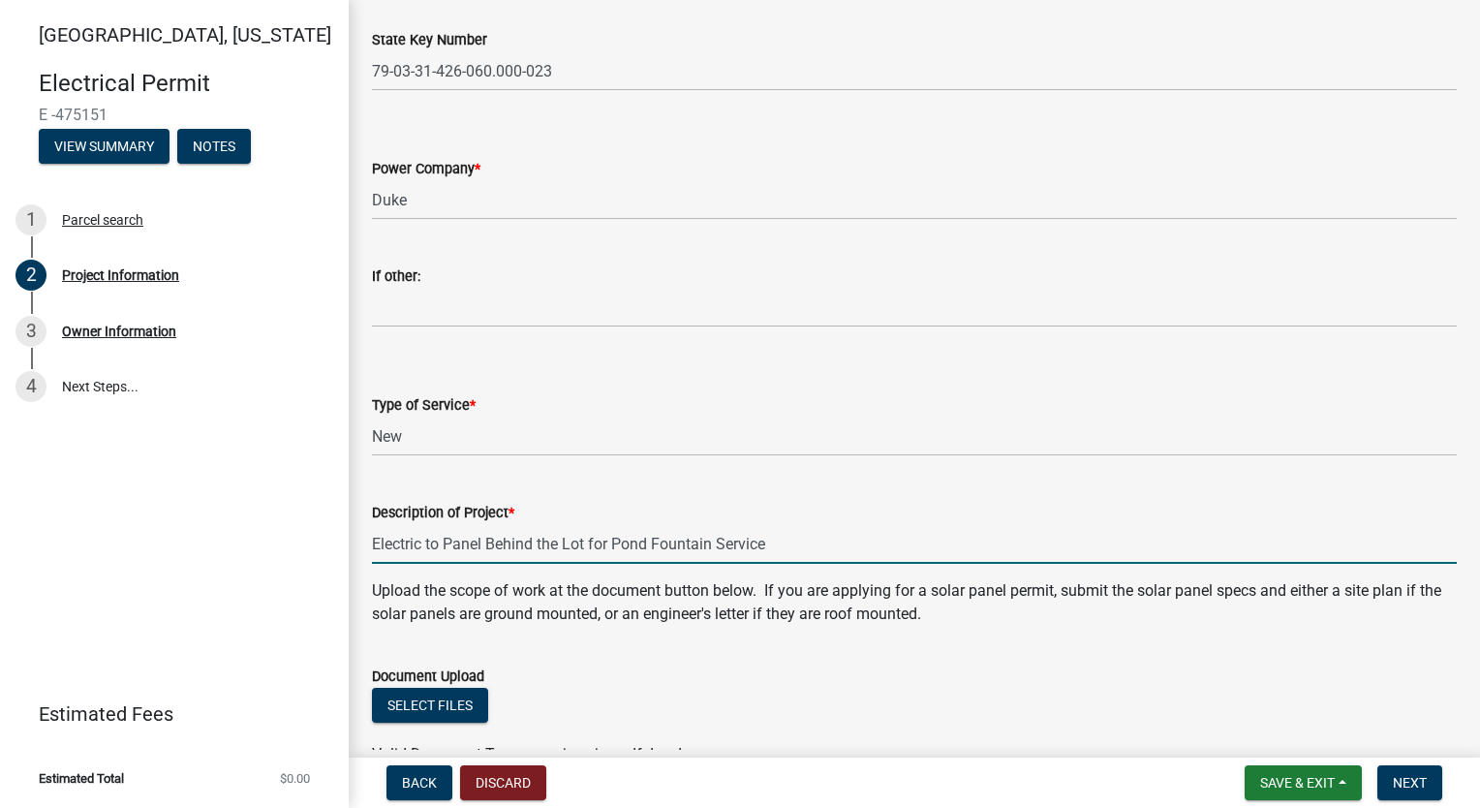
type input "Electric to Panel Behind the Lot for Pond Fountain Service"
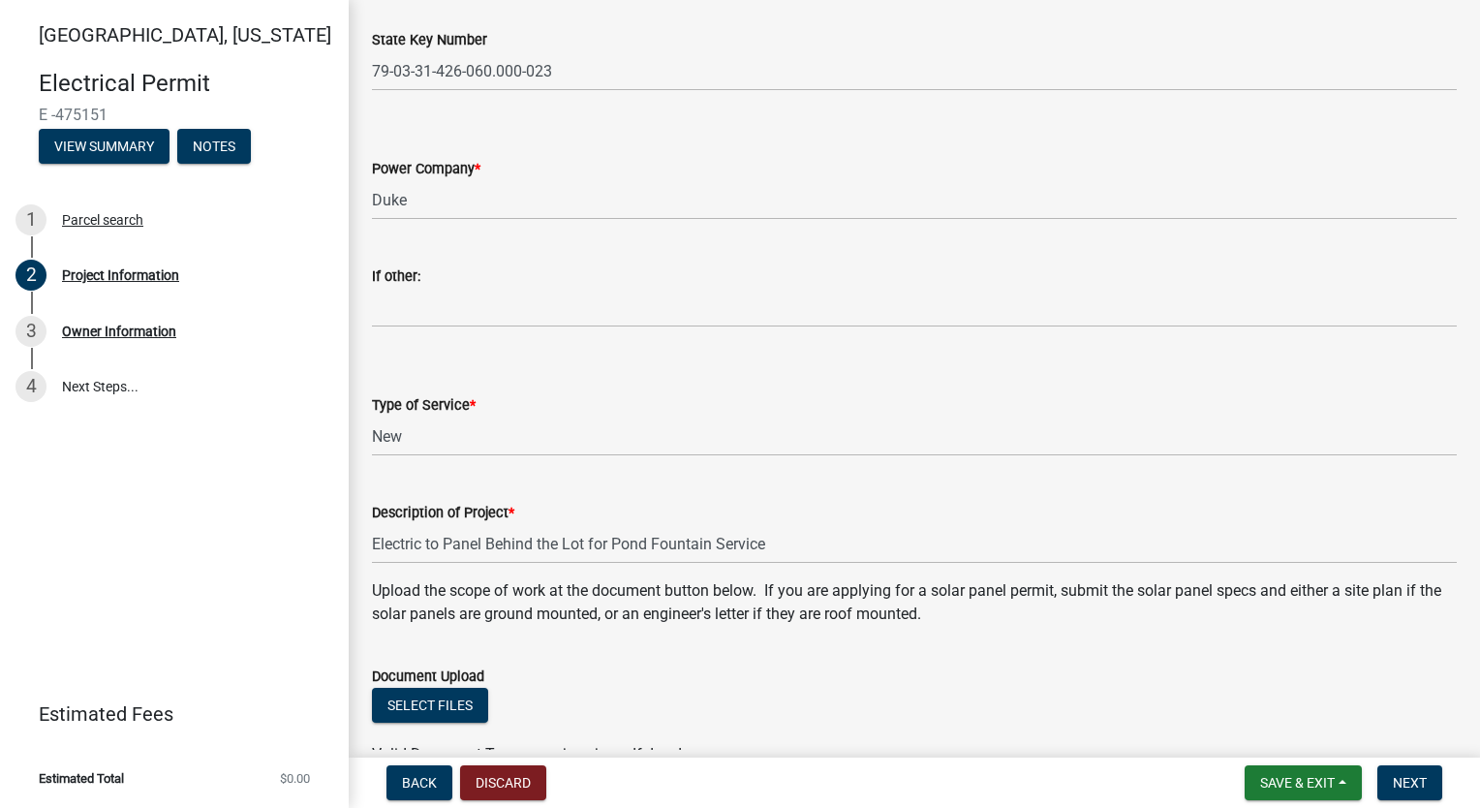
click at [732, 685] on div "Document Upload" at bounding box center [914, 675] width 1085 height 23
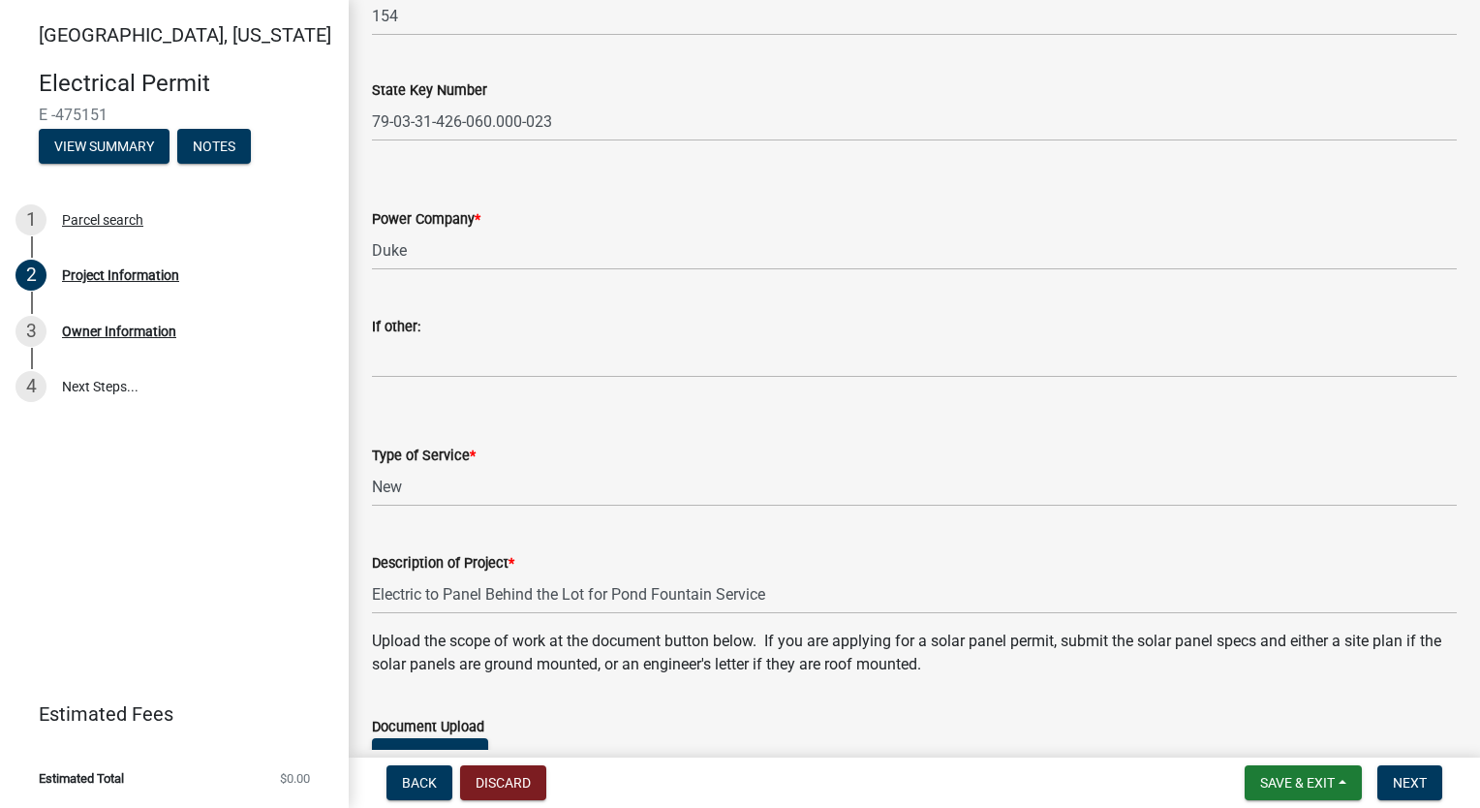
scroll to position [1112, 0]
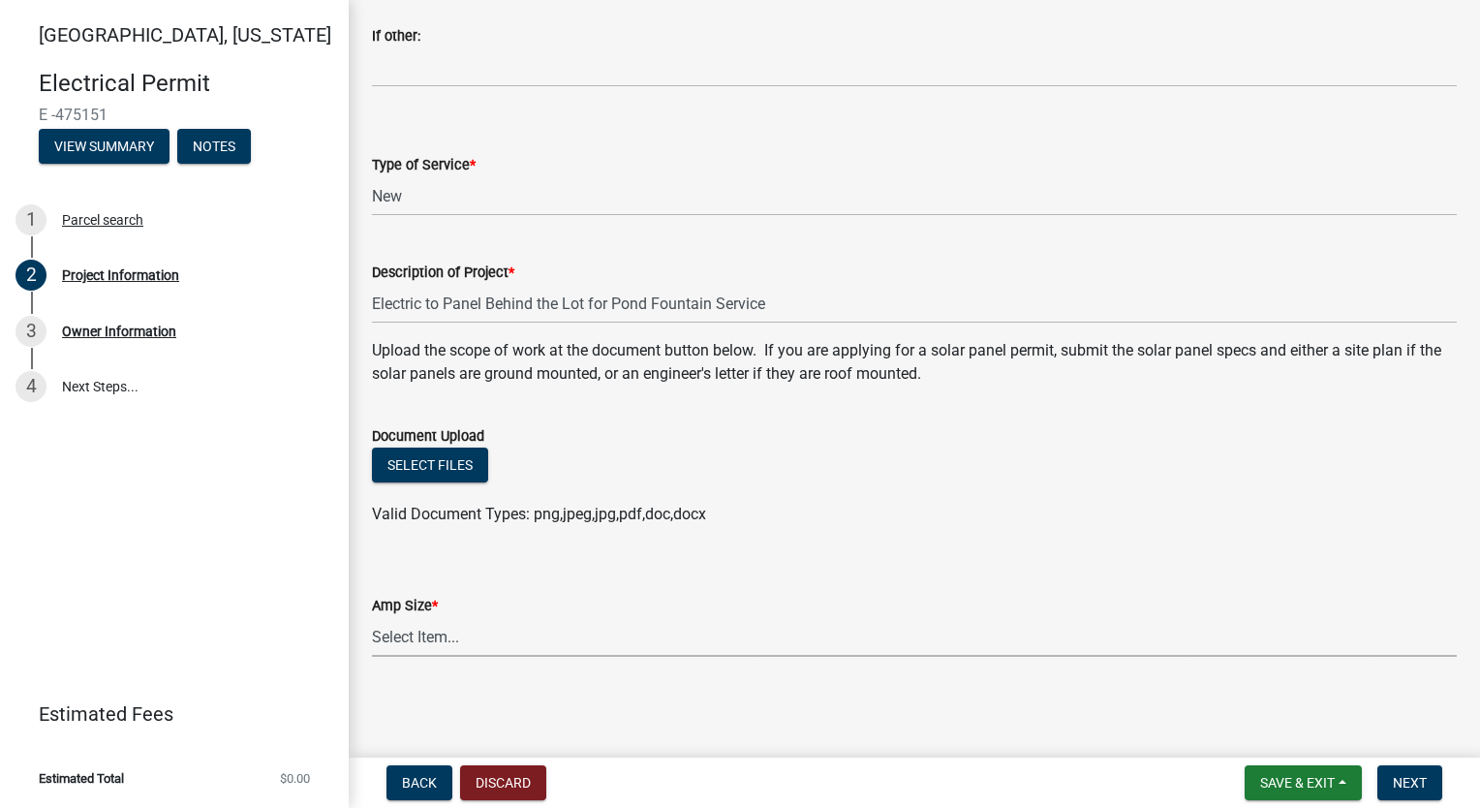
click at [453, 639] on select "Select Item... Mobile Home Park Up to 200 AMPs Over 200-400 AMPs Over 400-1000 …" at bounding box center [914, 637] width 1085 height 40
click at [372, 617] on select "Select Item... Mobile Home Park Up to 200 AMPs Over 200-400 AMPs Over 400-1000 …" at bounding box center [914, 637] width 1085 height 40
select select "3551e00d-b262-4d92-8b90-c336fe66cb57"
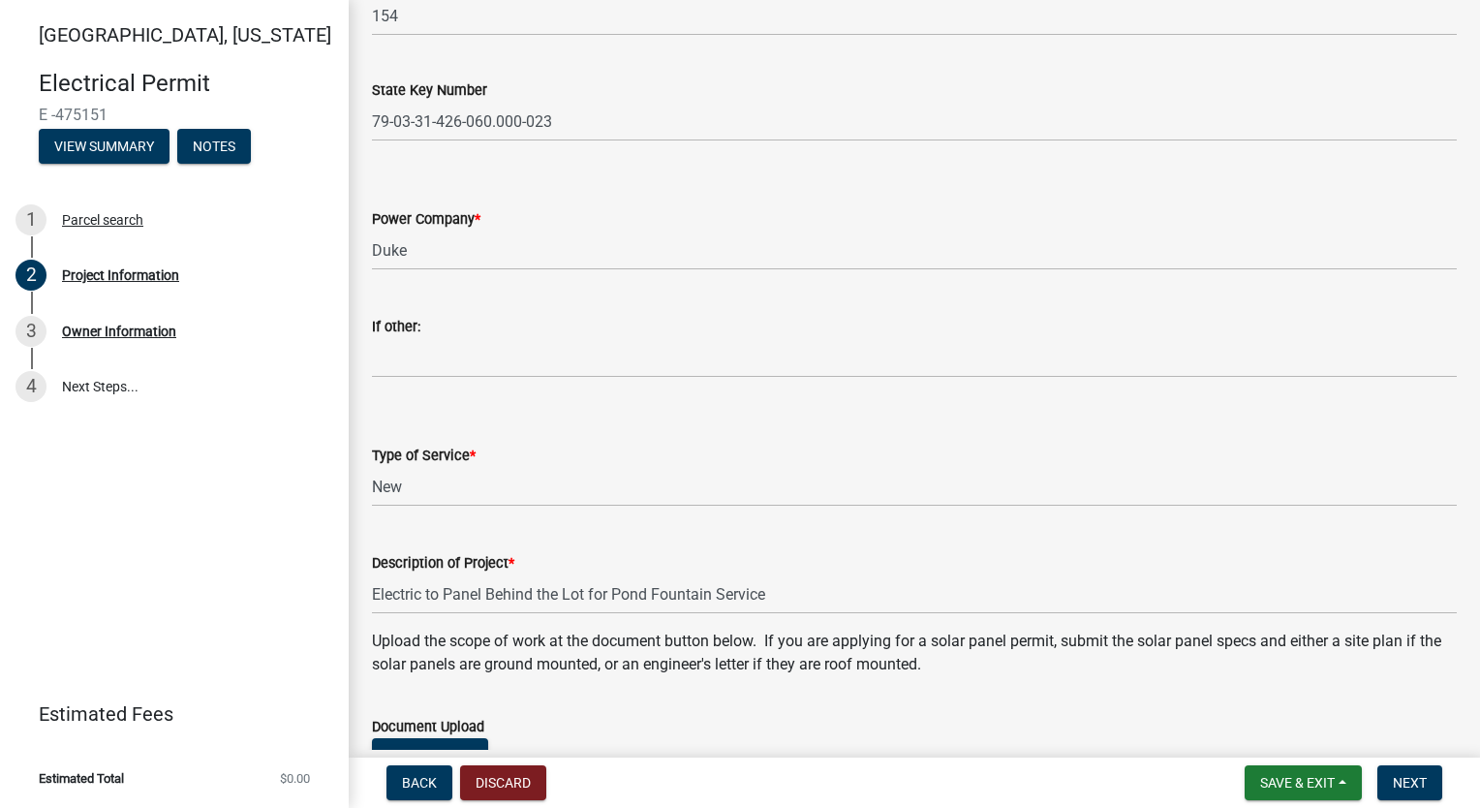
scroll to position [918, 0]
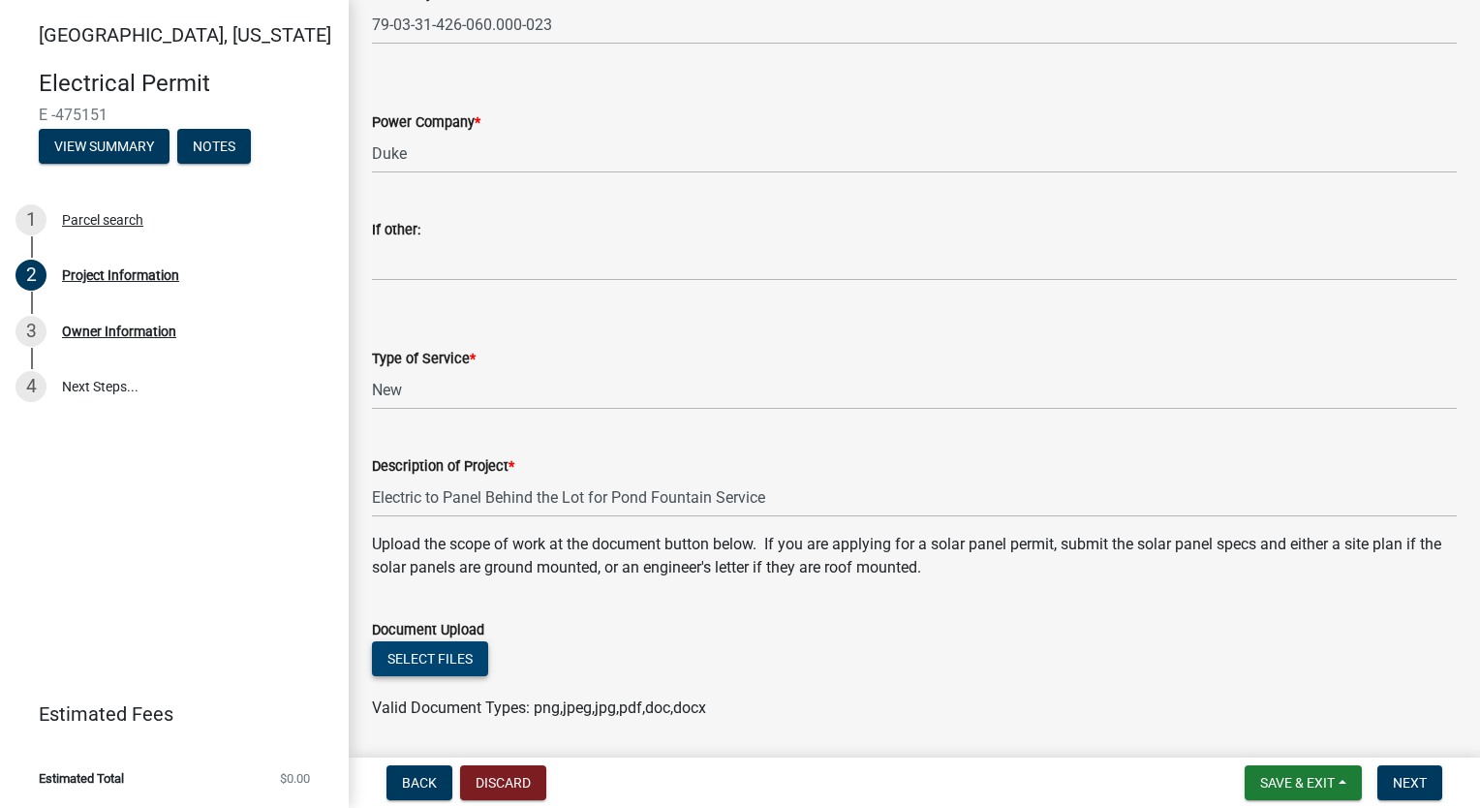
click at [449, 656] on button "Select files" at bounding box center [430, 658] width 116 height 35
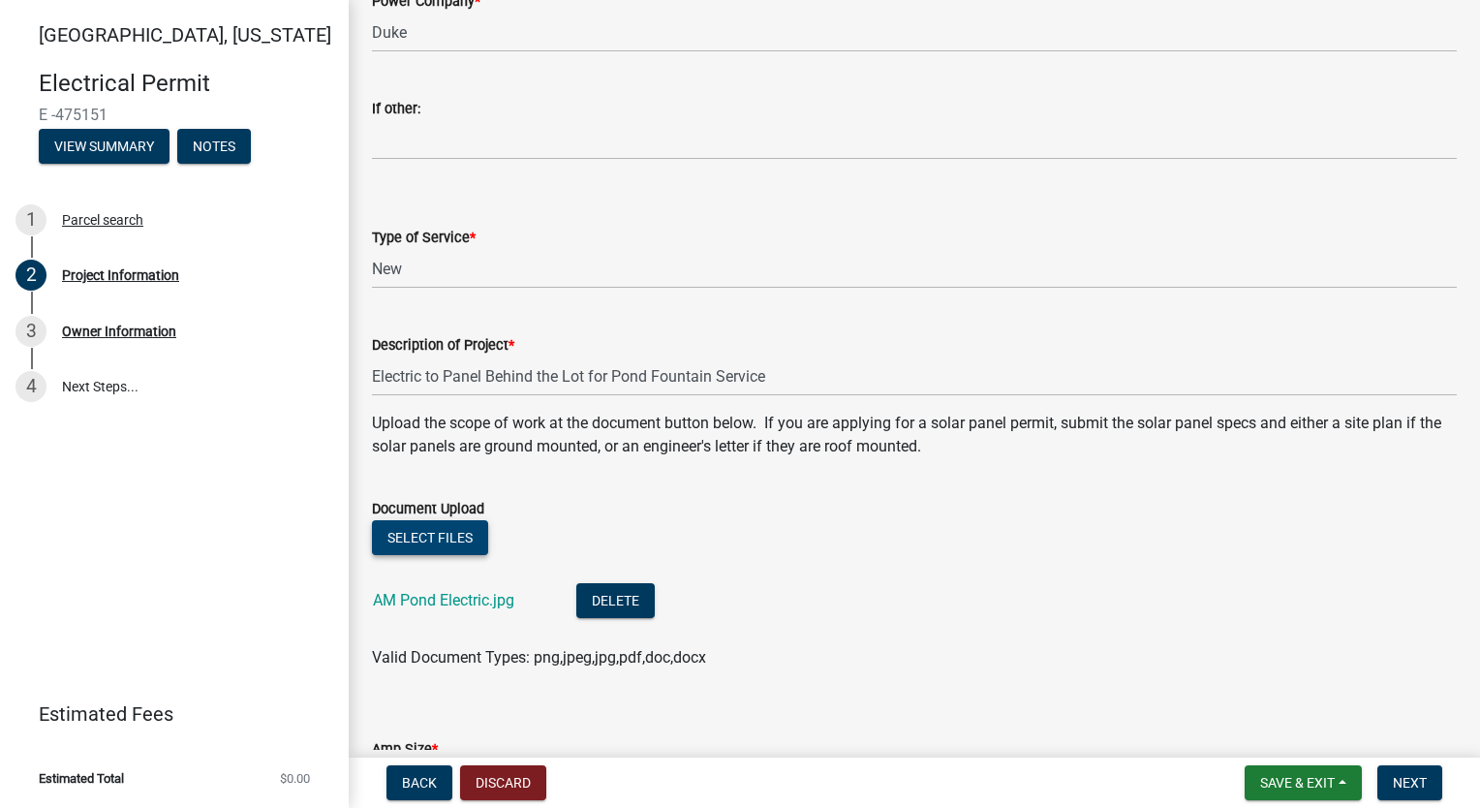
scroll to position [1182, 0]
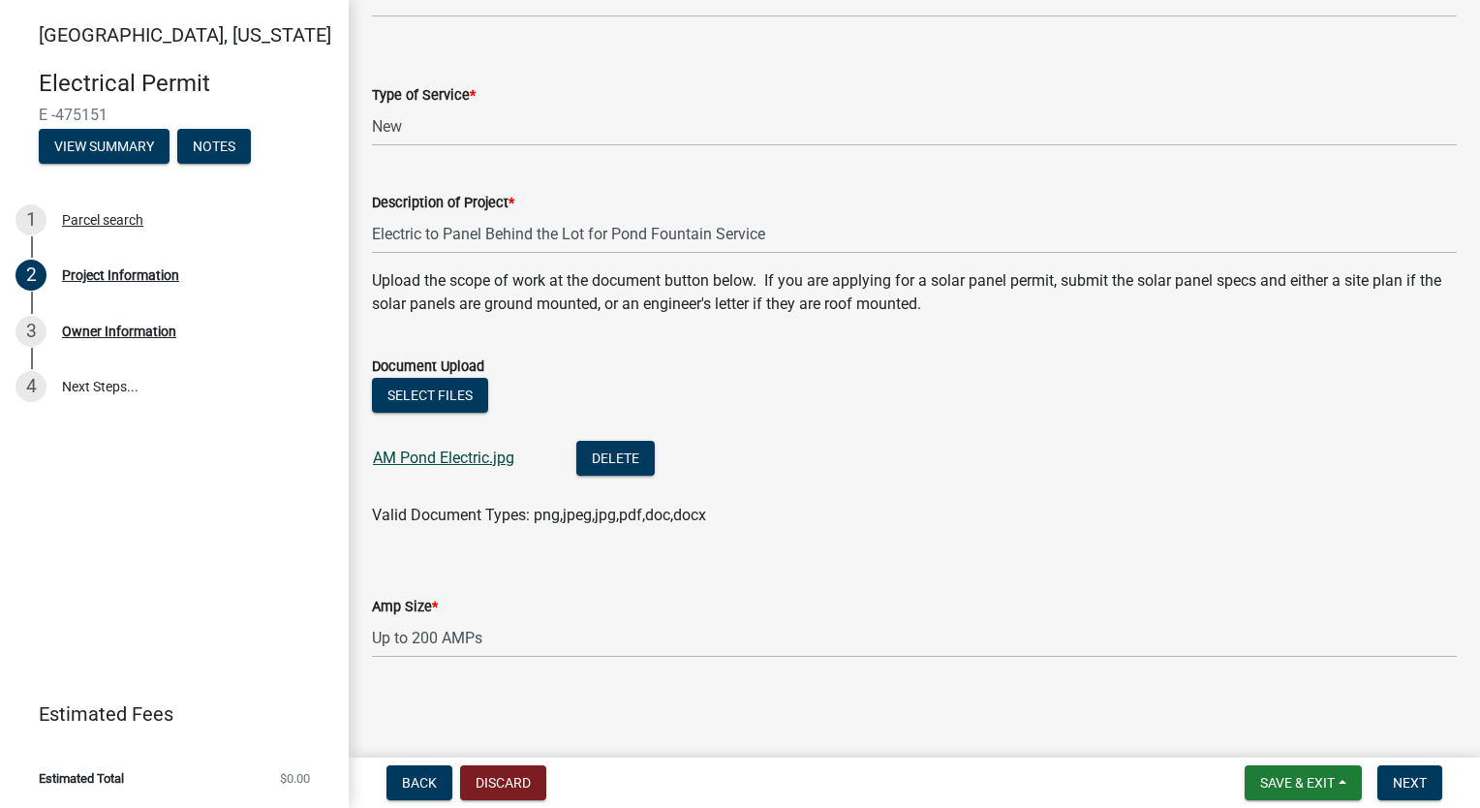
click at [401, 459] on link "AM Pond Electric.jpg" at bounding box center [443, 457] width 141 height 18
click at [941, 451] on li "AM Pond Electric.jpg Delete" at bounding box center [914, 460] width 1085 height 71
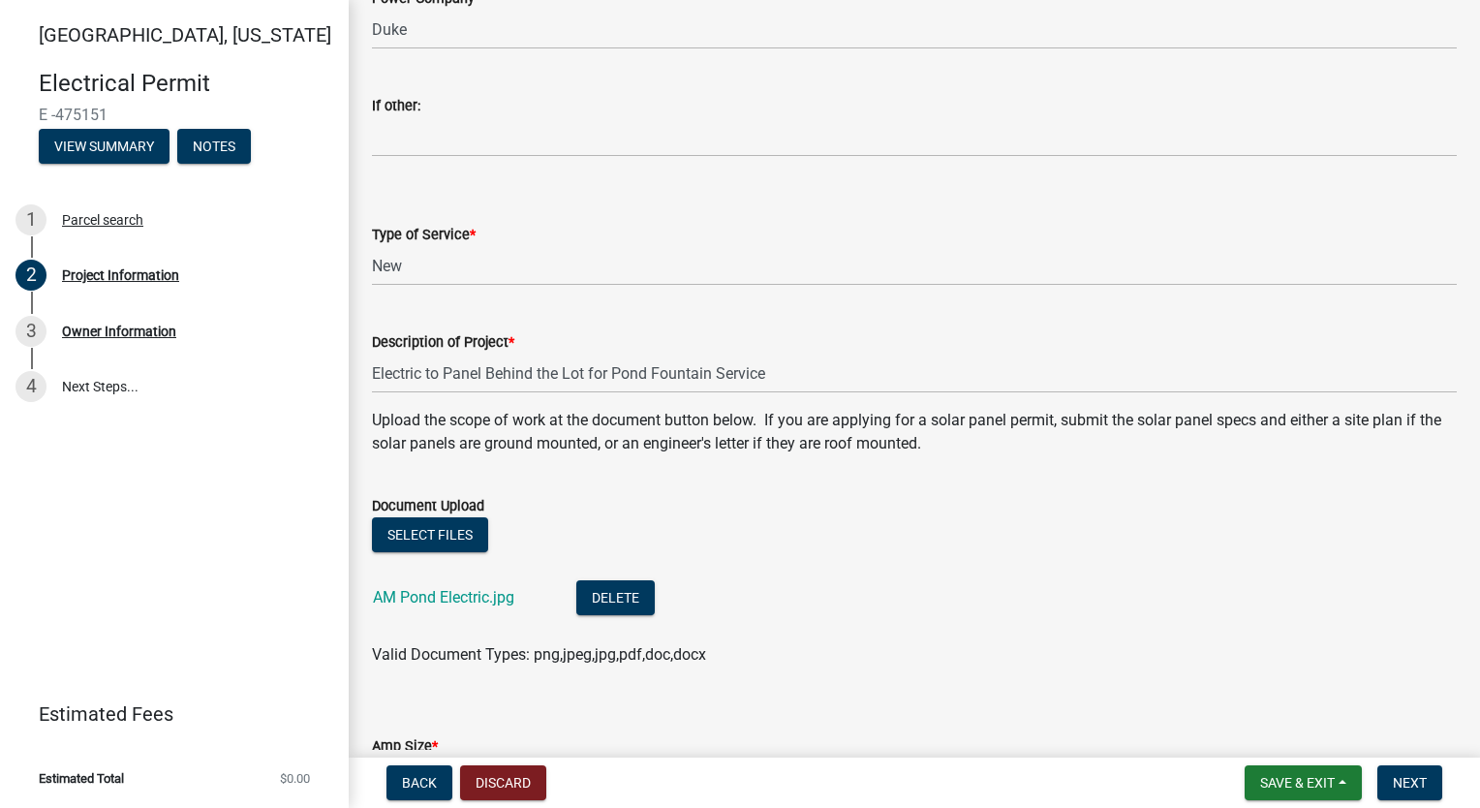
scroll to position [891, 0]
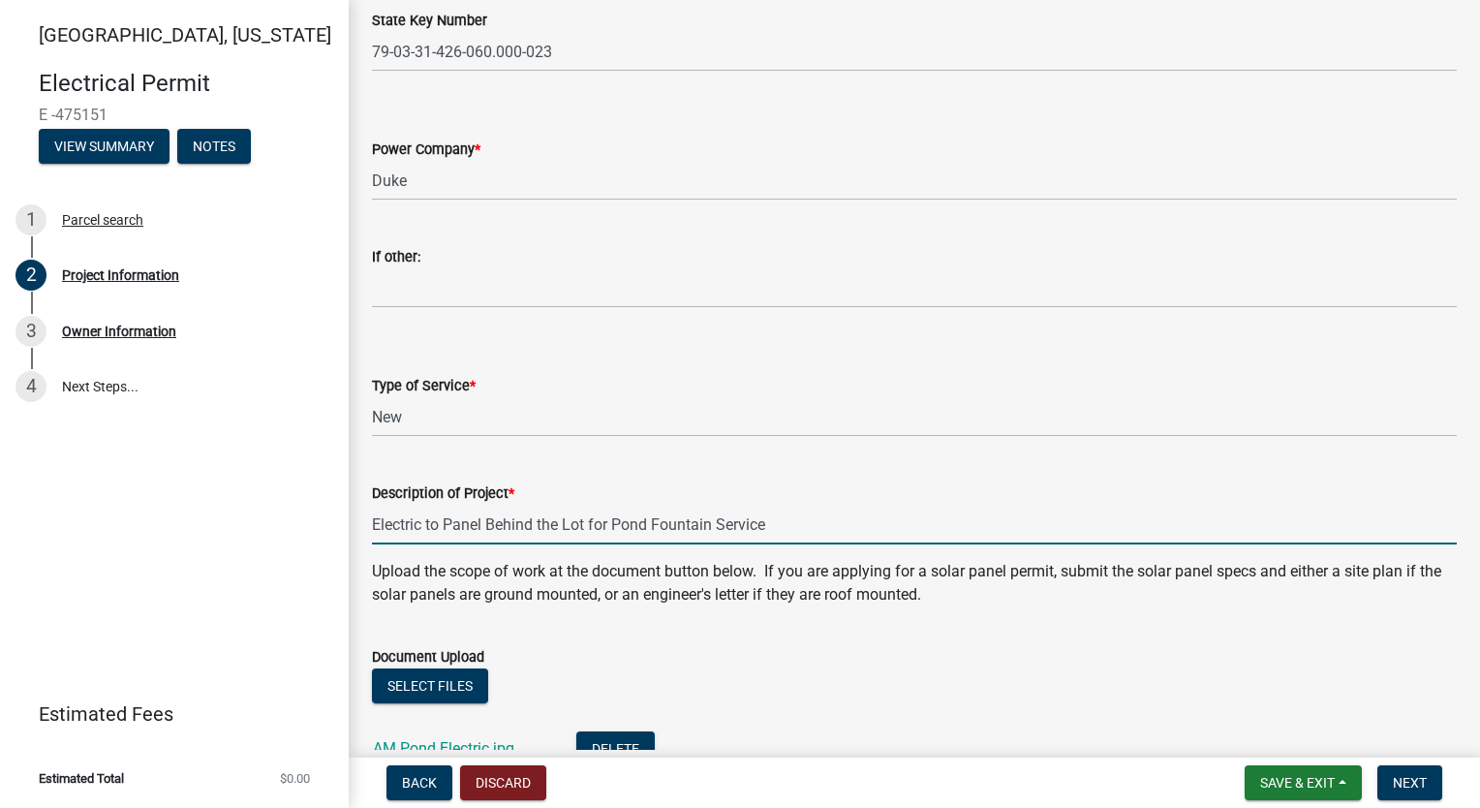
click at [784, 525] on input "Electric to Panel Behind the Lot for Pond Fountain Service" at bounding box center [914, 525] width 1085 height 40
type input "Electric to Panel Behind the Lot for Pond Fountain Service, Not Service to Actu…"
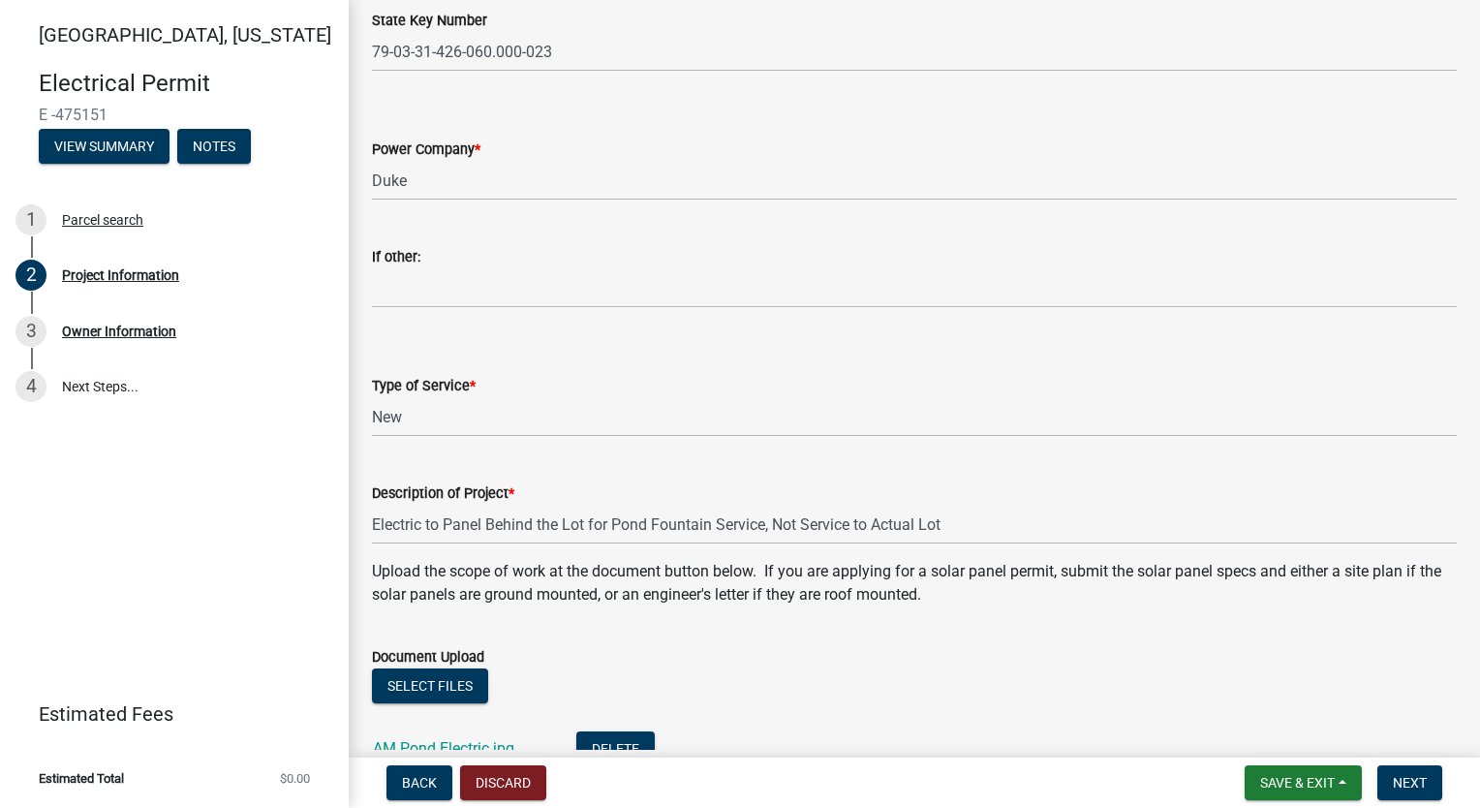
click at [1042, 668] on div "Select files" at bounding box center [914, 688] width 1085 height 40
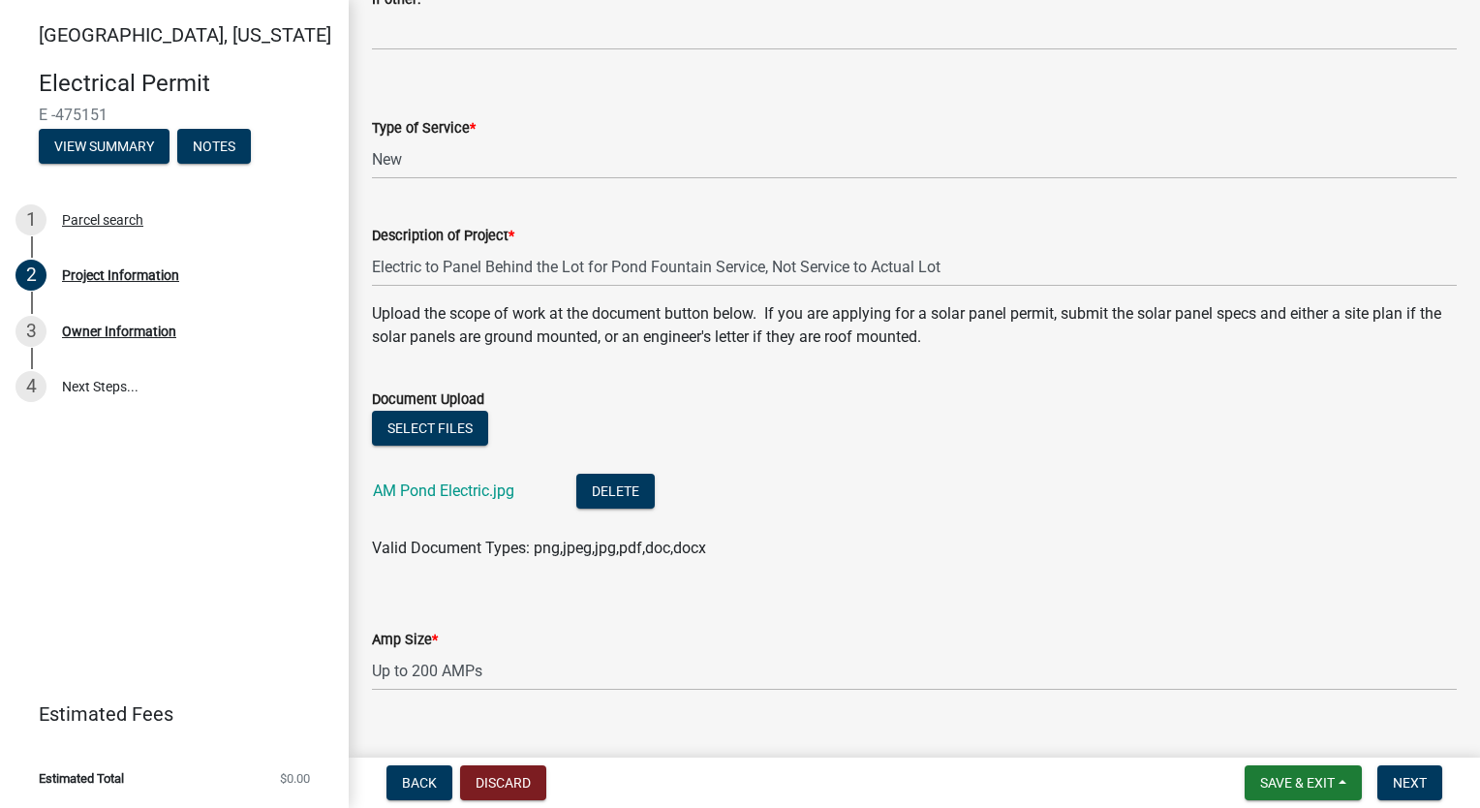
scroll to position [1182, 0]
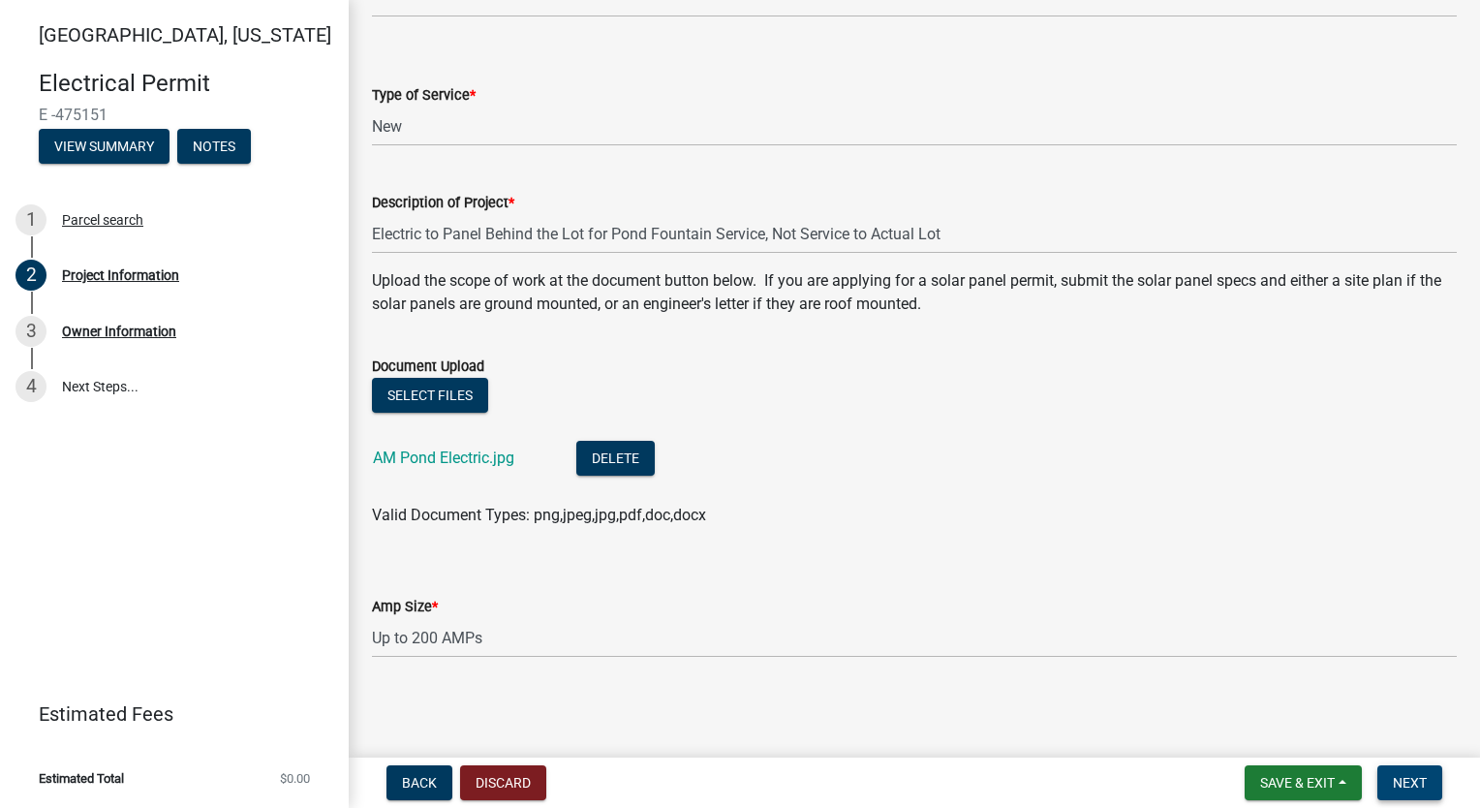
click at [1418, 785] on span "Next" at bounding box center [1410, 782] width 34 height 15
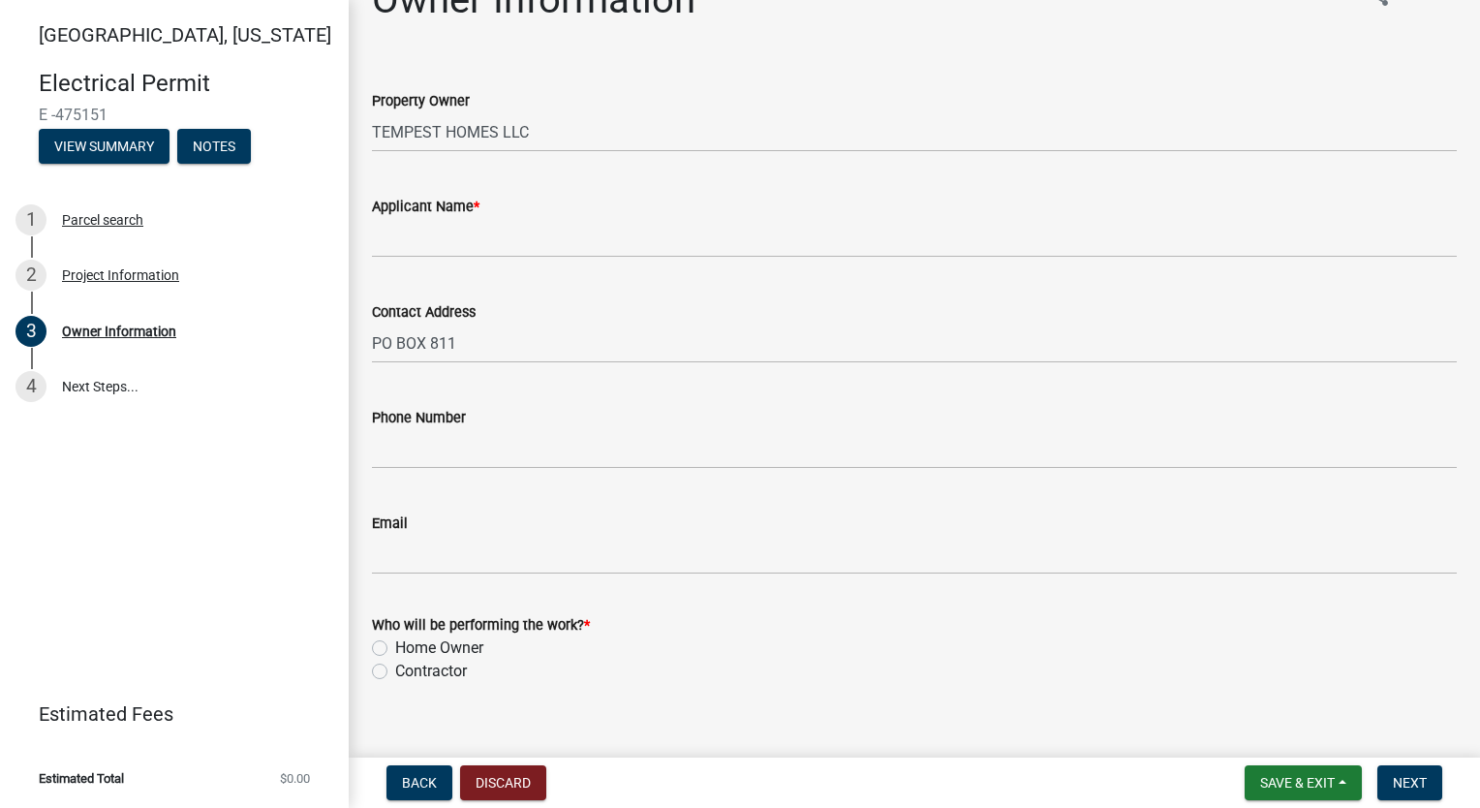
scroll to position [72, 0]
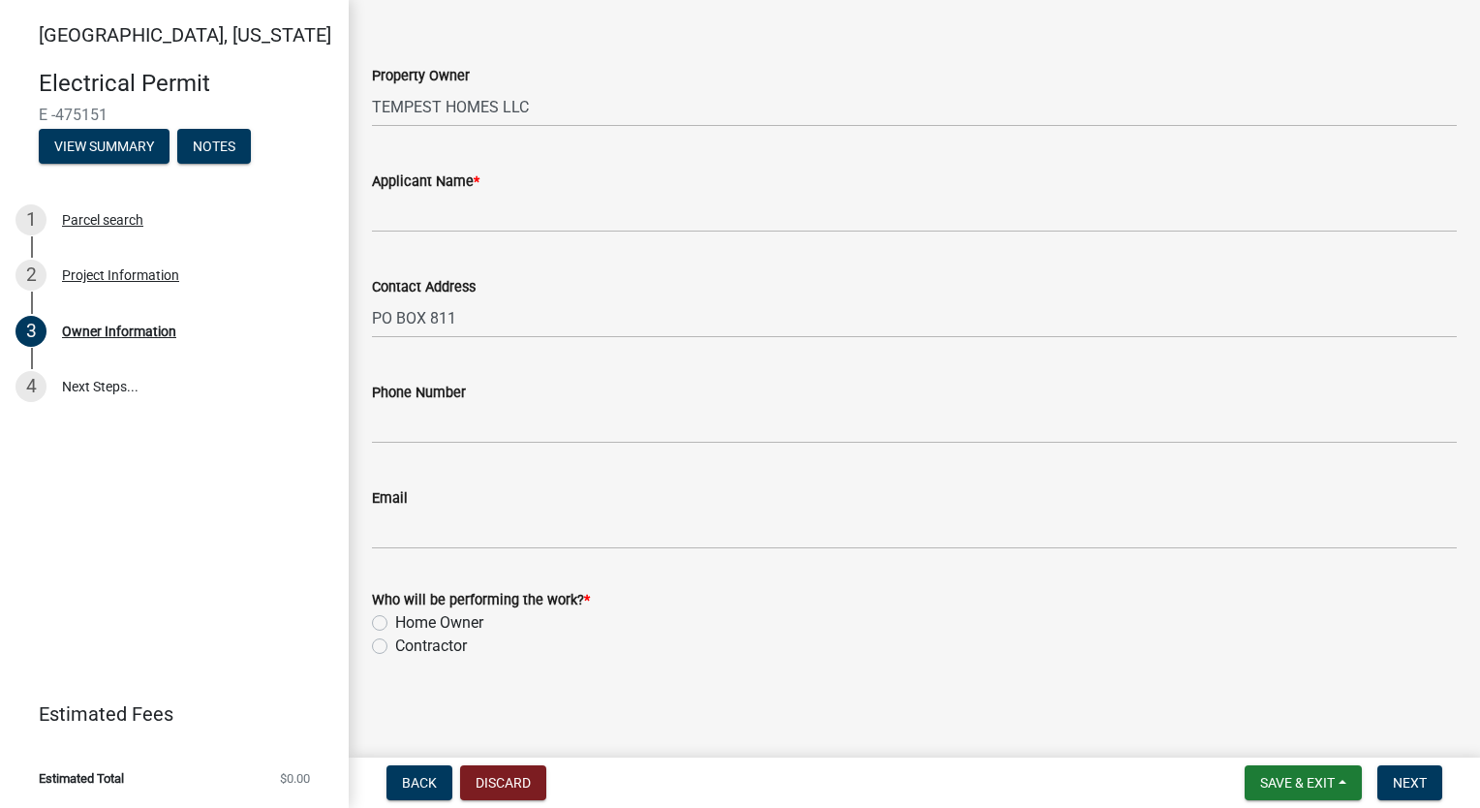
click at [395, 647] on label "Contractor" at bounding box center [431, 645] width 72 height 23
click at [395, 647] on input "Contractor" at bounding box center [401, 640] width 13 height 13
radio input "true"
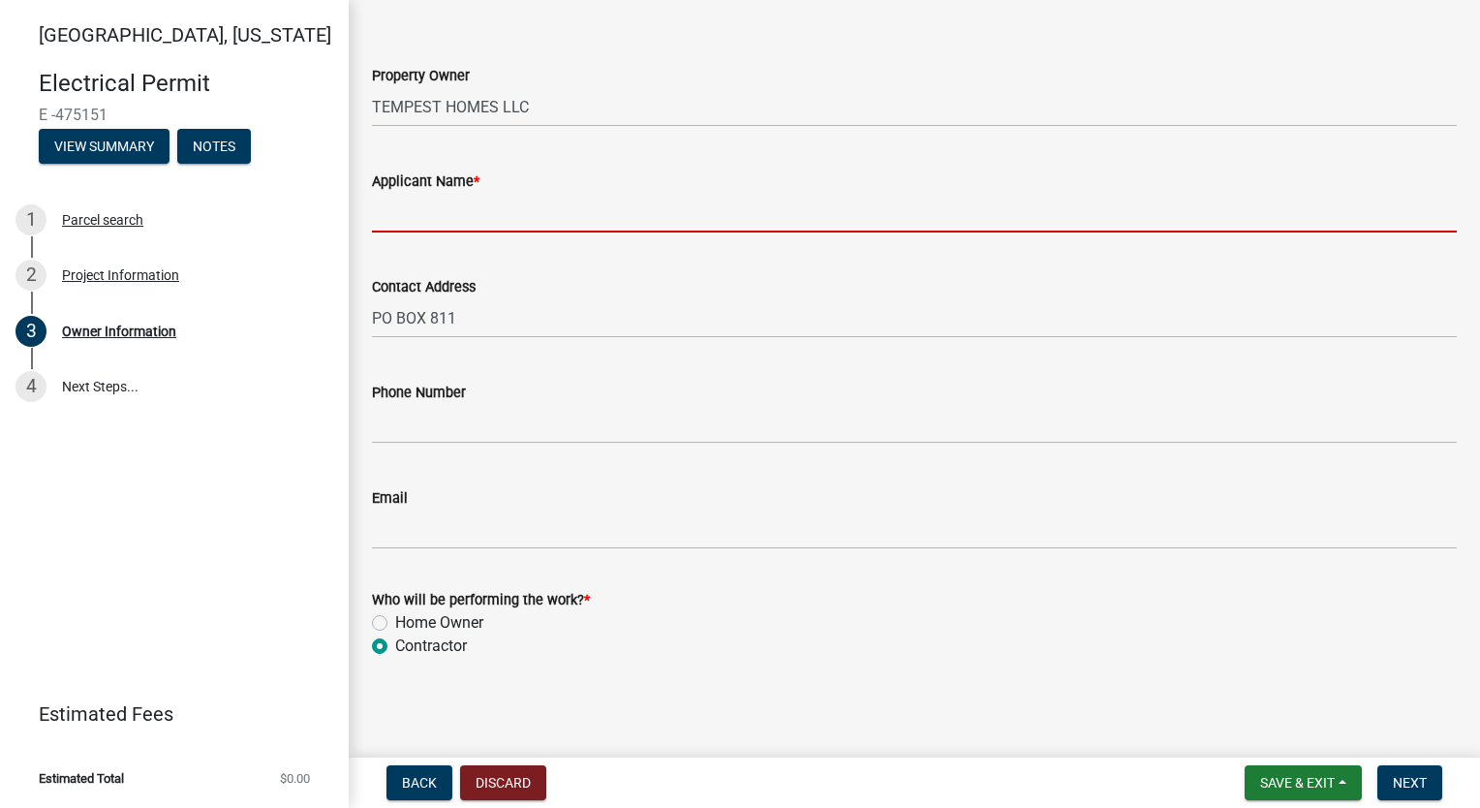
click at [505, 215] on input "Applicant Name *" at bounding box center [914, 213] width 1085 height 40
type input "[PERSON_NAME]"
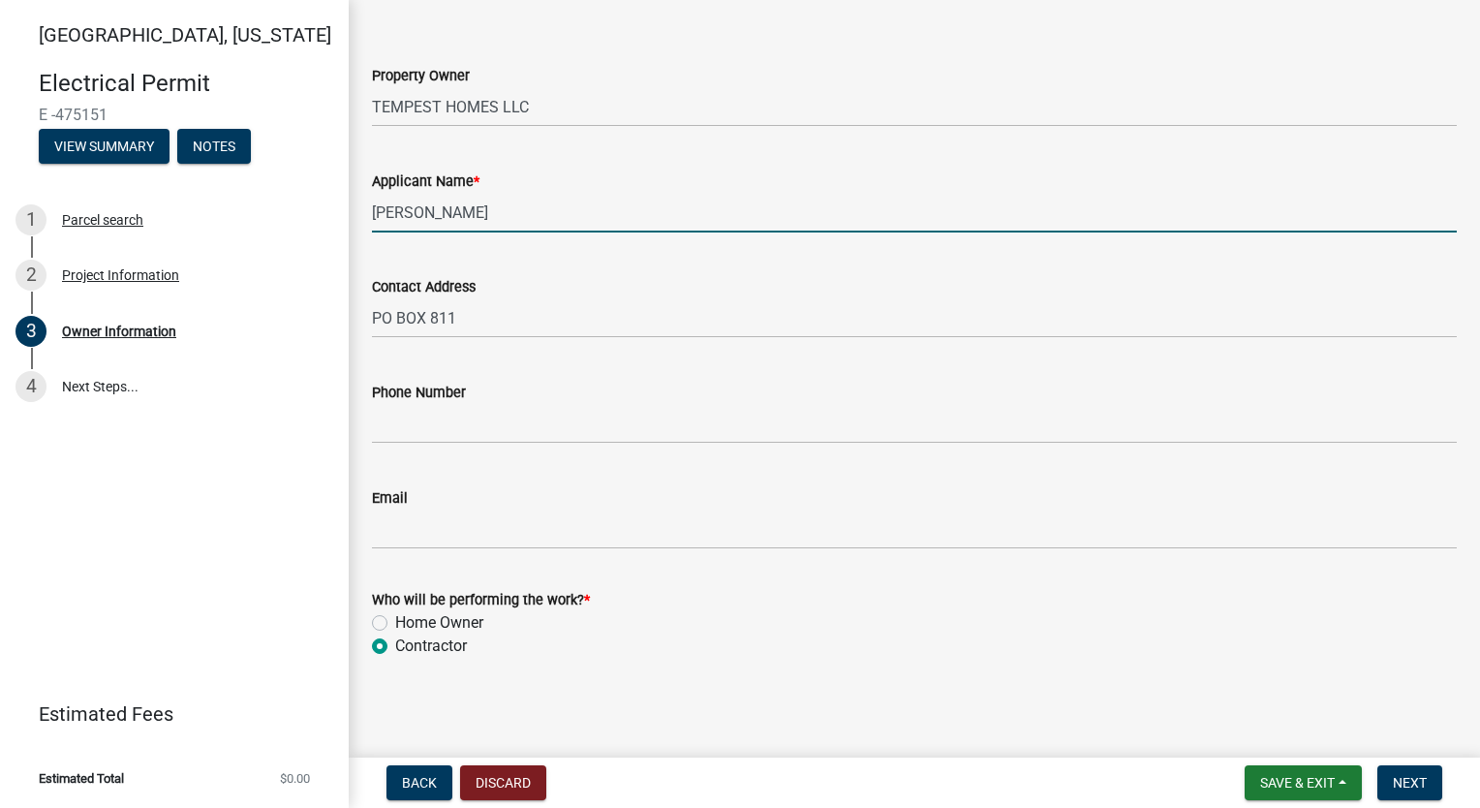
type input "7654186612"
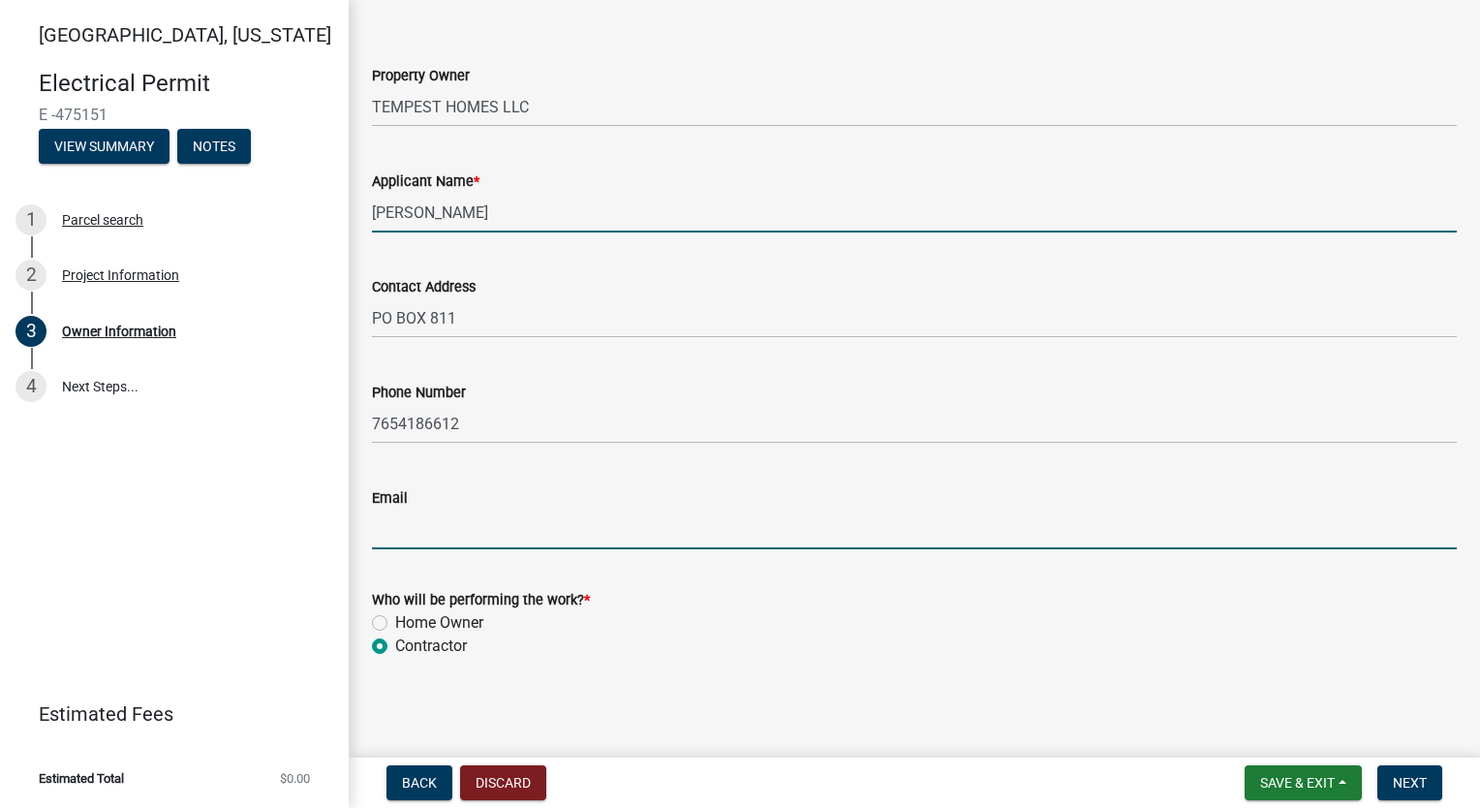
type input "[EMAIL_ADDRESS][DOMAIN_NAME]"
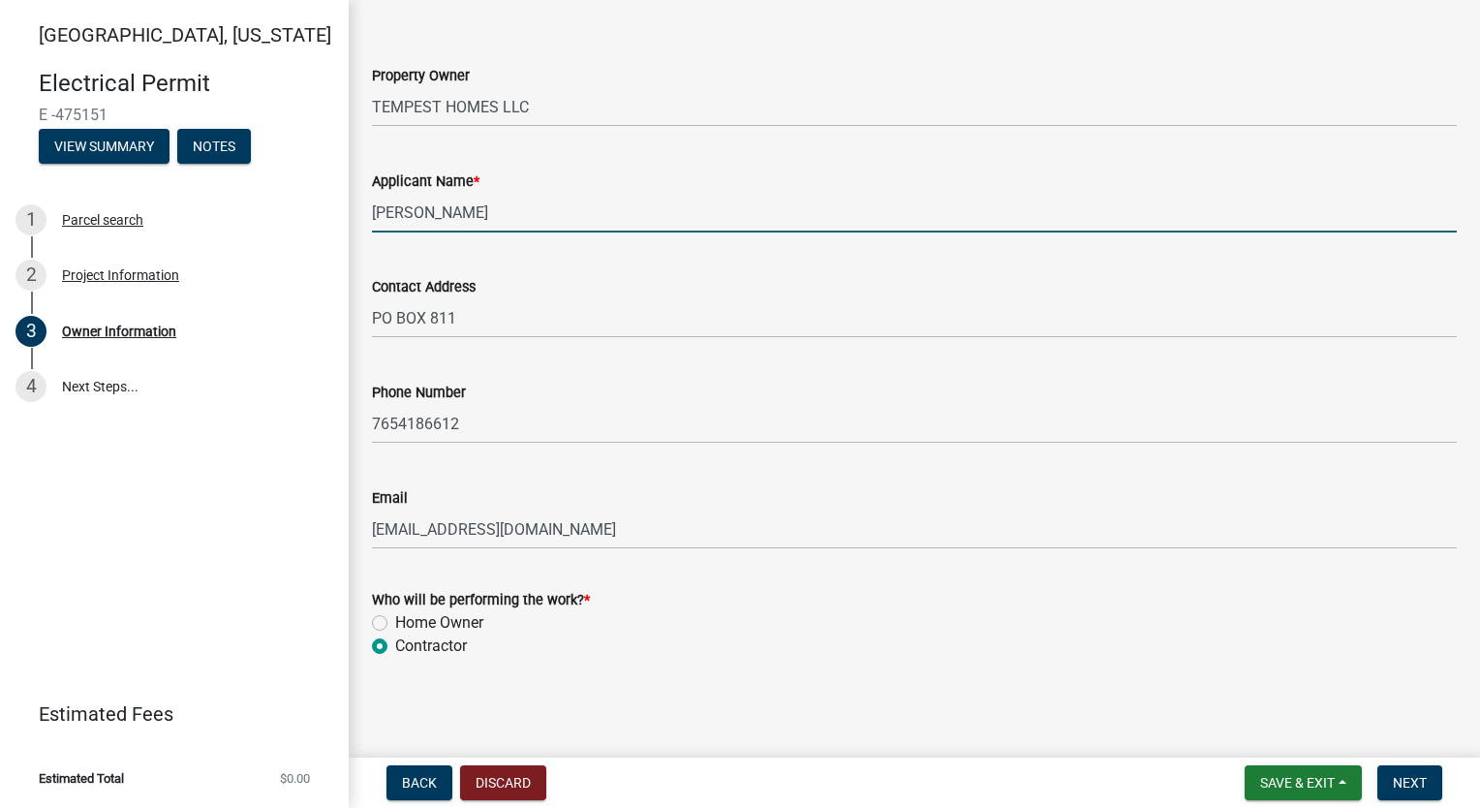
click at [785, 589] on div "Who will be performing the work? *" at bounding box center [914, 599] width 1085 height 23
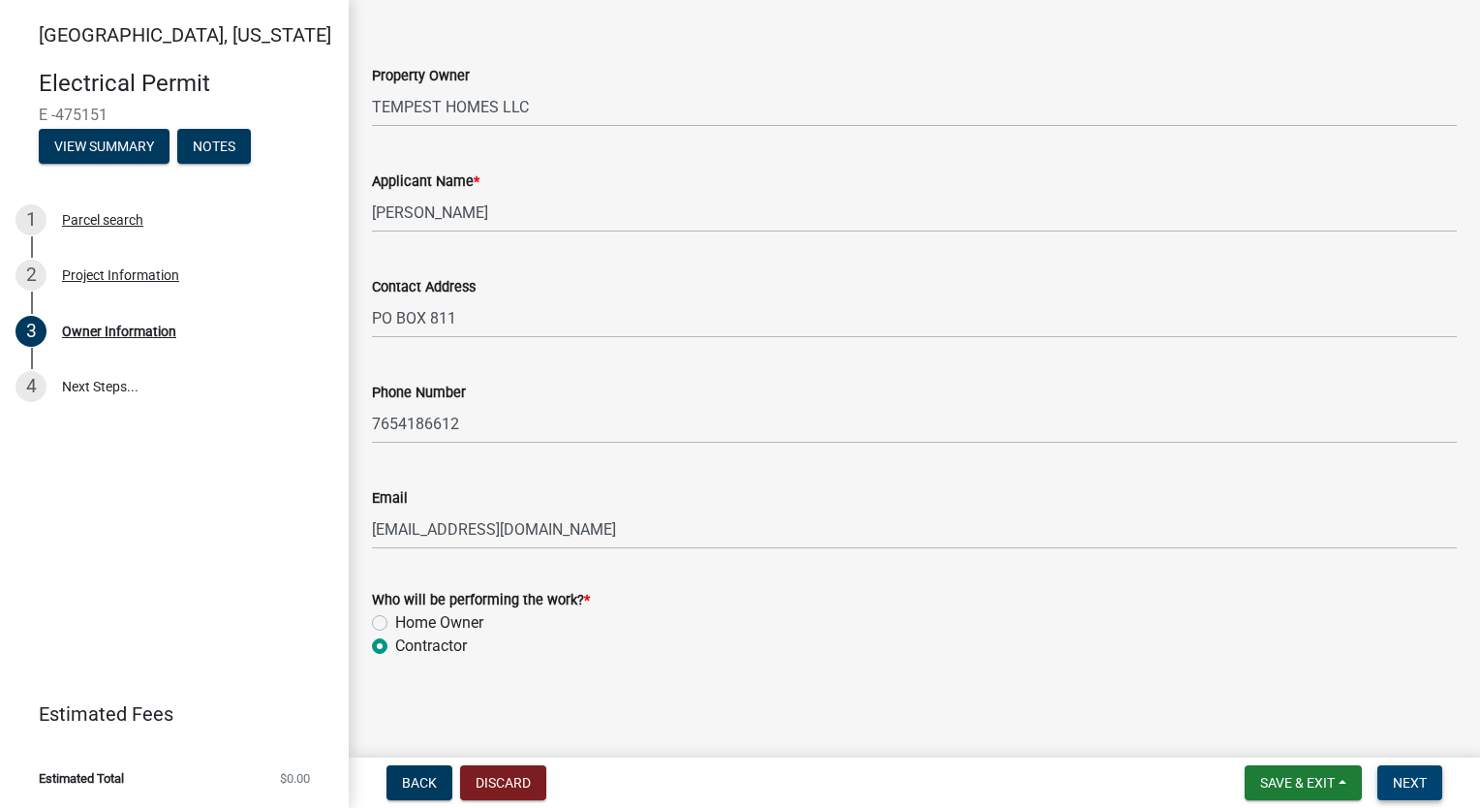
click at [1410, 783] on span "Next" at bounding box center [1410, 782] width 34 height 15
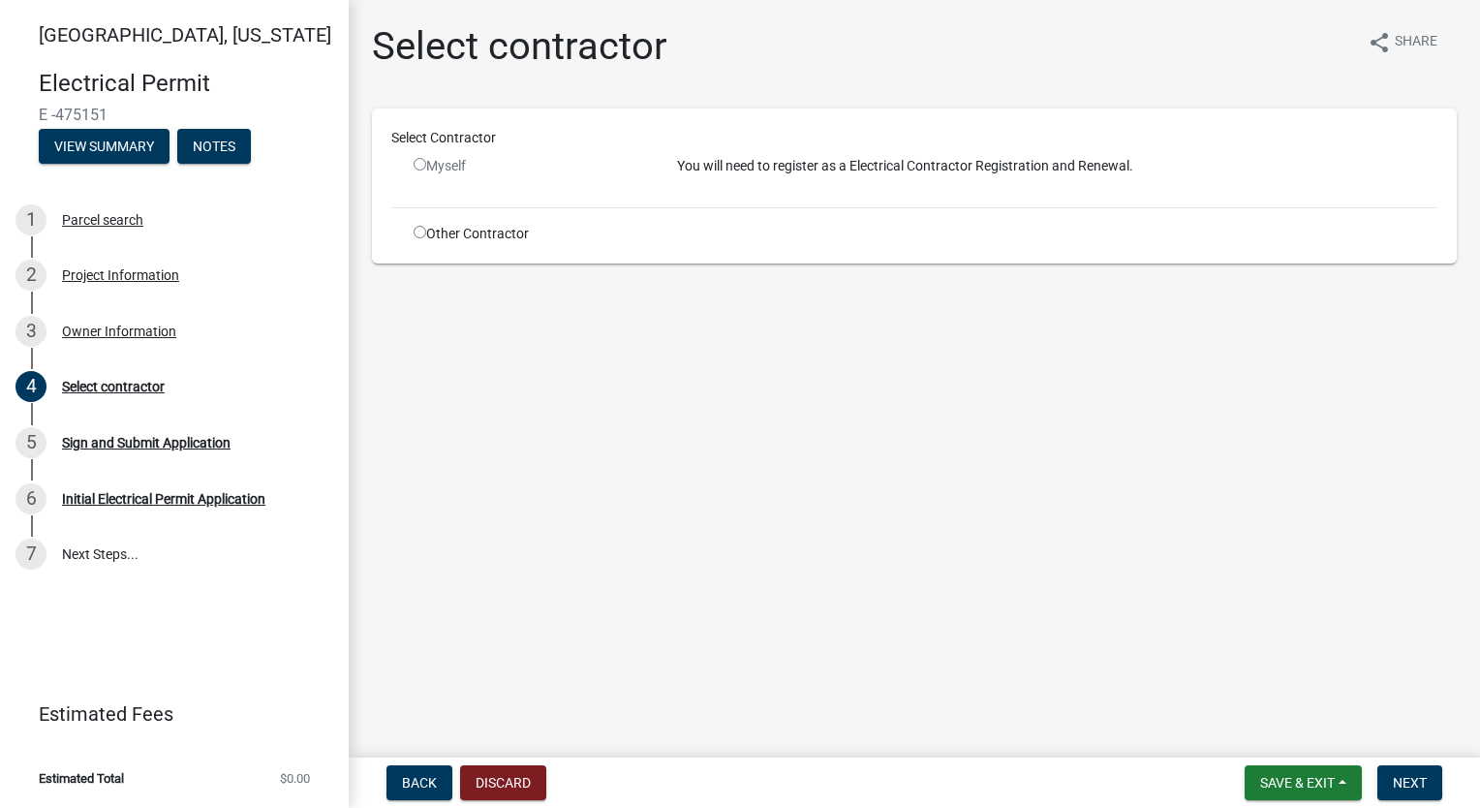
click at [416, 237] on input "radio" at bounding box center [420, 232] width 13 height 13
radio input "true"
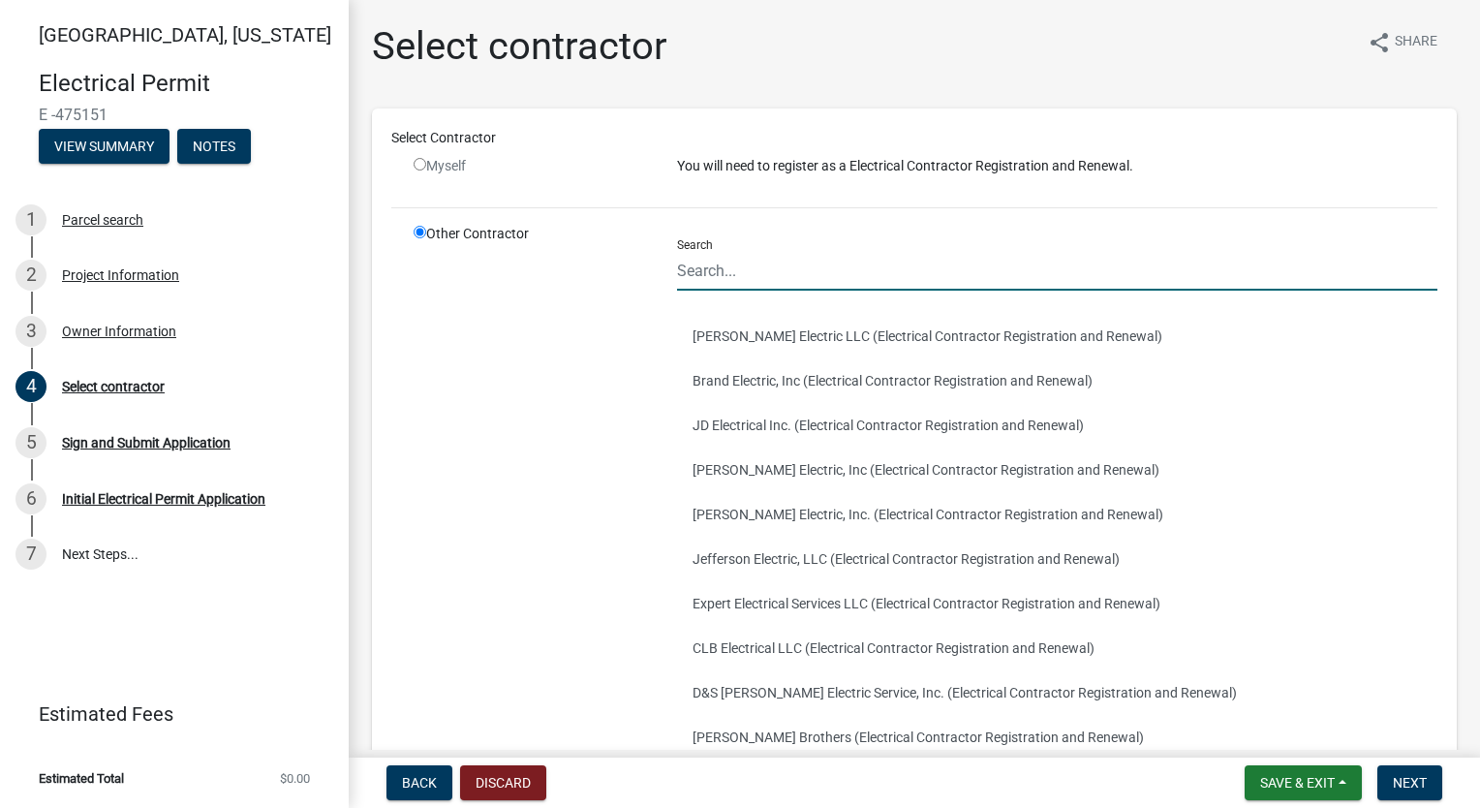
click at [786, 259] on input "Search" at bounding box center [1057, 271] width 760 height 40
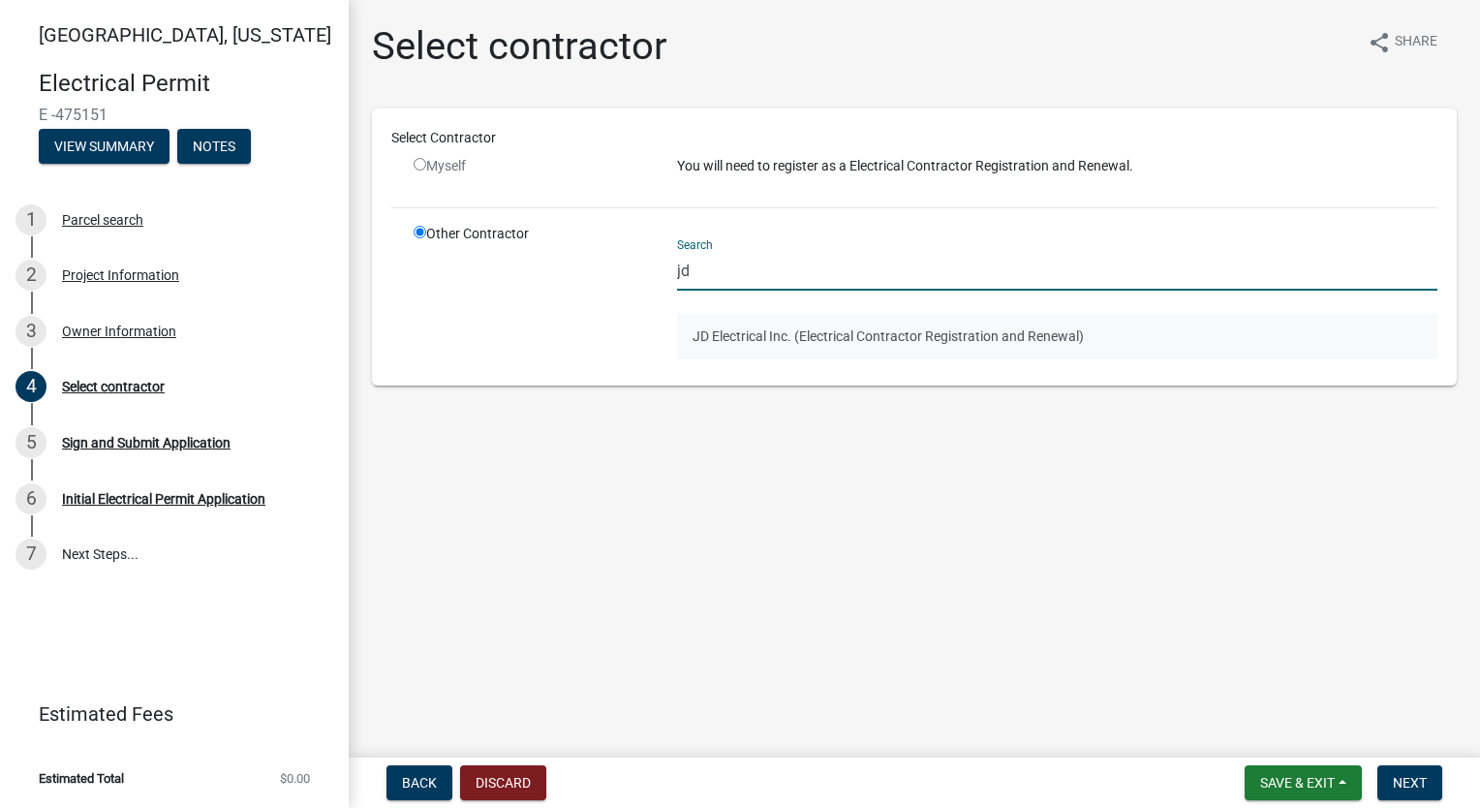
type input "jd"
click at [706, 337] on button "JD Electrical Inc. (Electrical Contractor Registration and Renewal)" at bounding box center [1057, 336] width 760 height 45
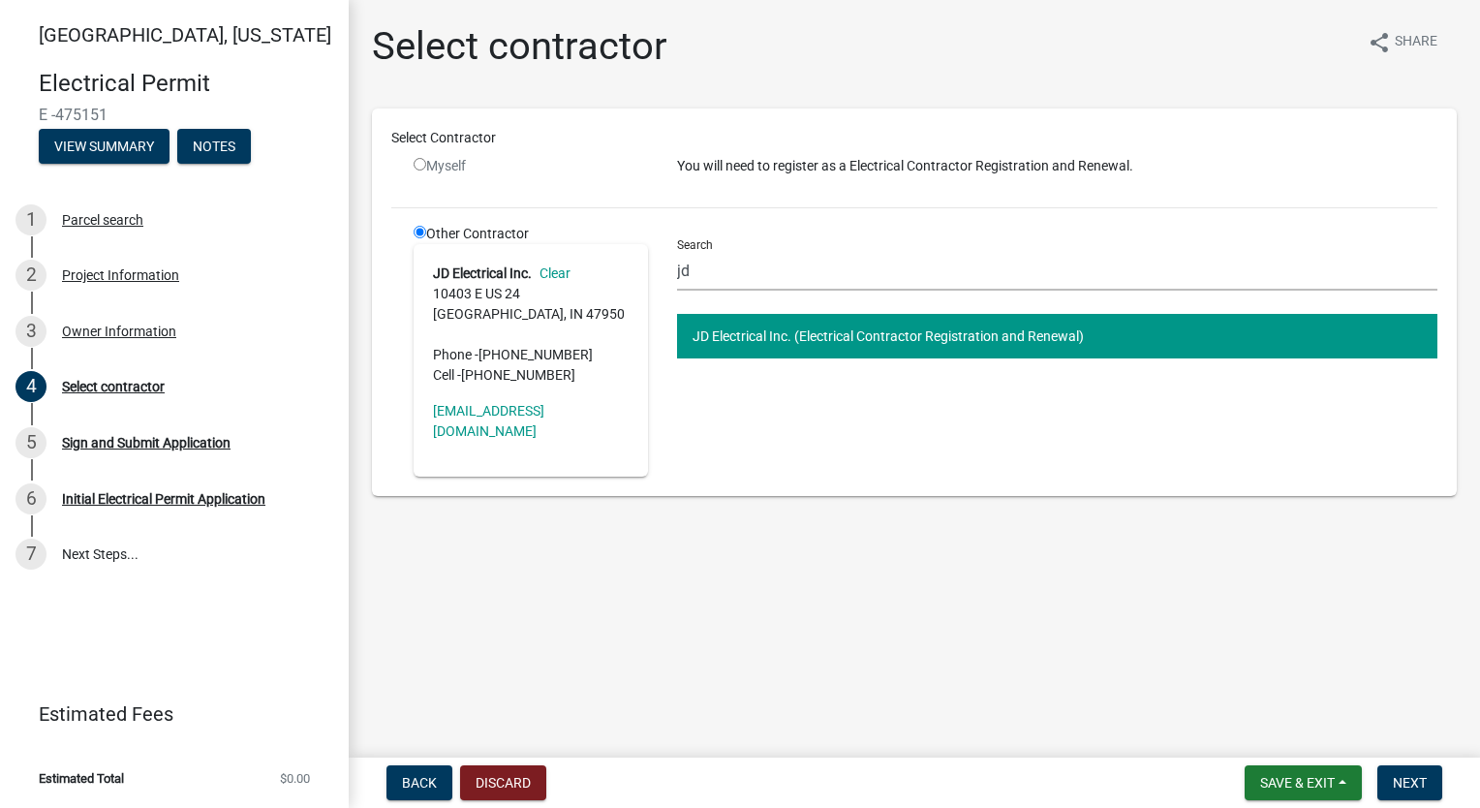
click at [939, 553] on main "Select contractor share Share Select Contractor Myself You will need to registe…" at bounding box center [914, 375] width 1131 height 750
click at [1398, 778] on span "Next" at bounding box center [1410, 782] width 34 height 15
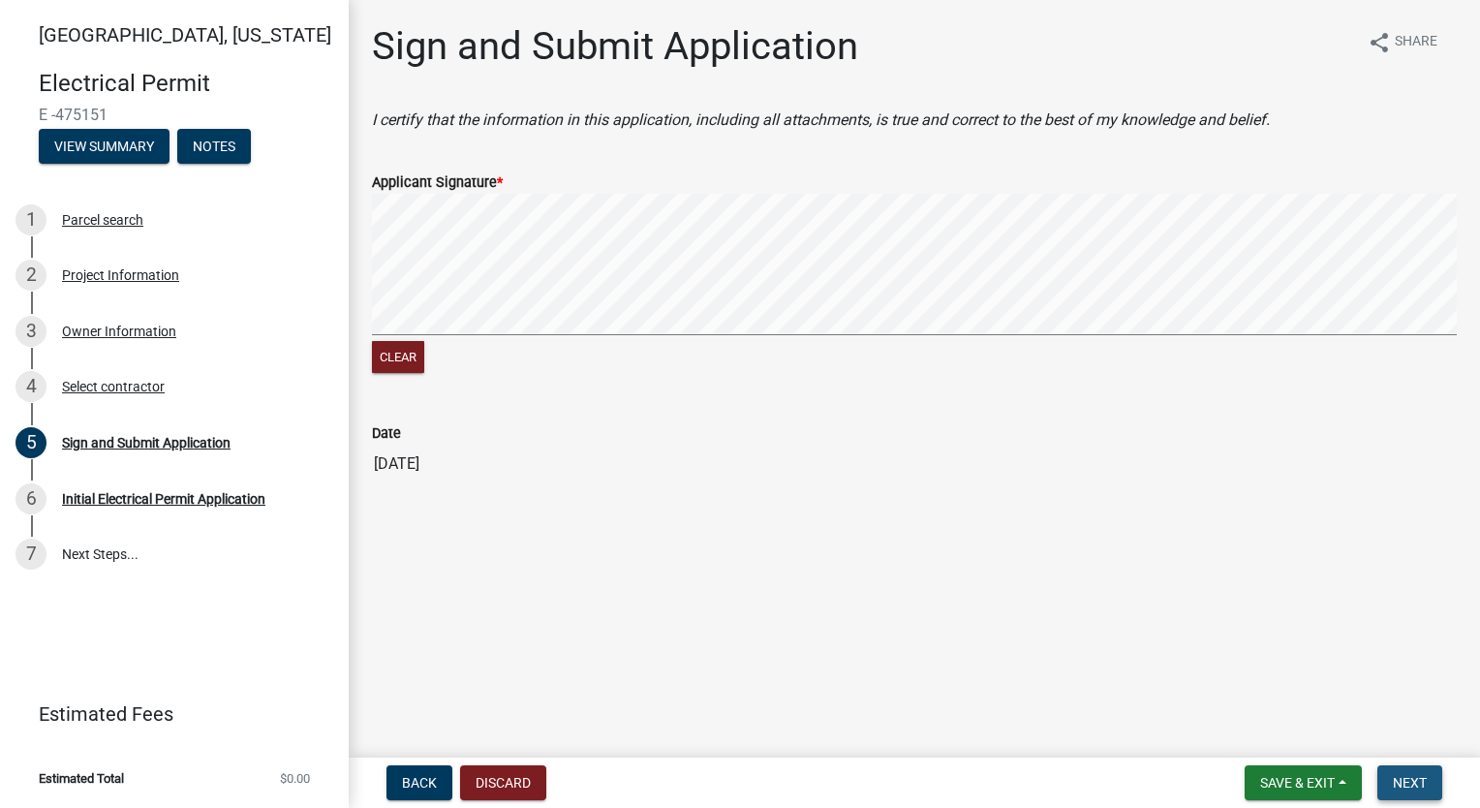
click at [1417, 781] on span "Next" at bounding box center [1410, 782] width 34 height 15
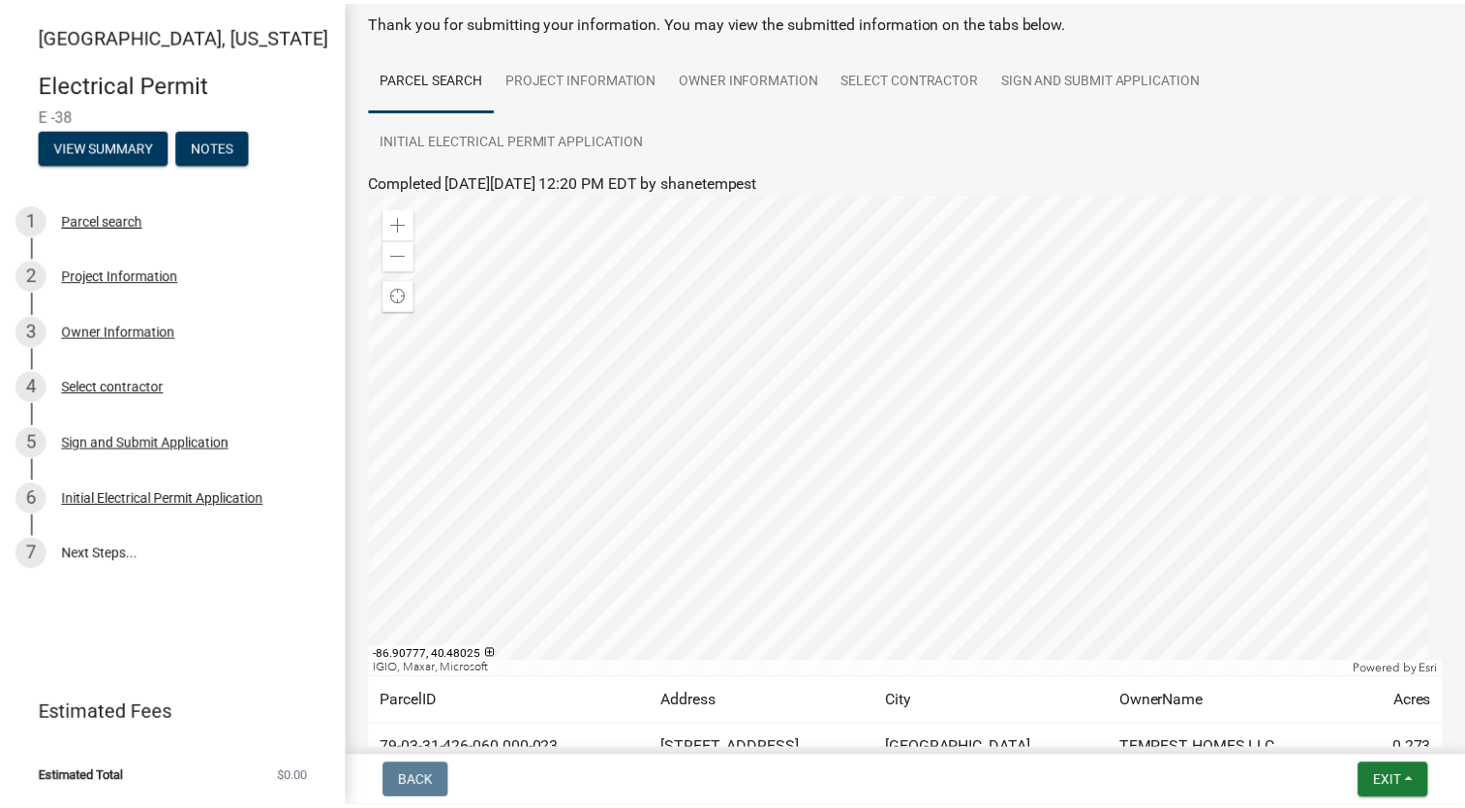
scroll to position [194, 0]
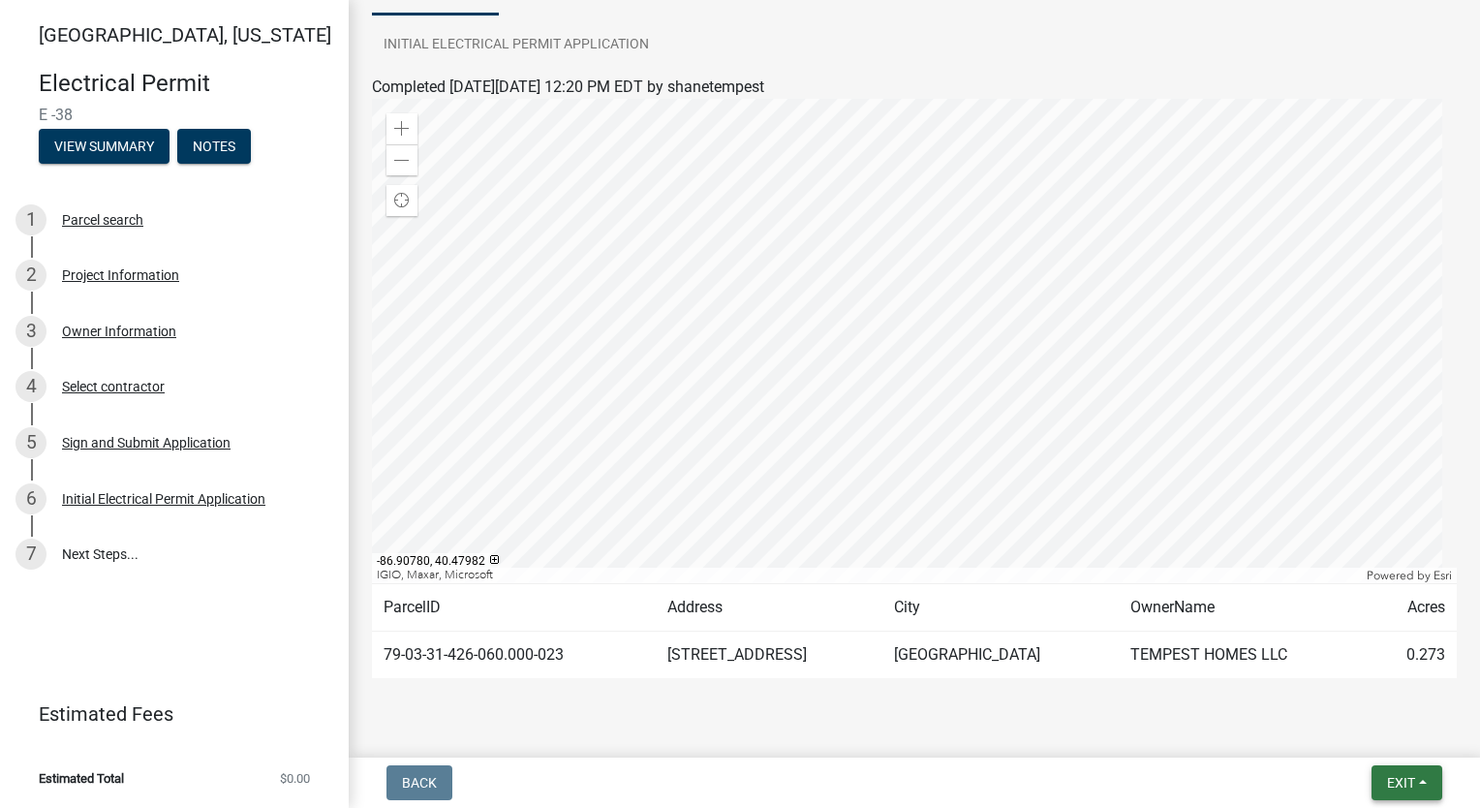
click at [1391, 786] on span "Exit" at bounding box center [1401, 782] width 28 height 15
click at [1373, 739] on button "Save & Exit" at bounding box center [1365, 732] width 155 height 46
